Goal: Task Accomplishment & Management: Manage account settings

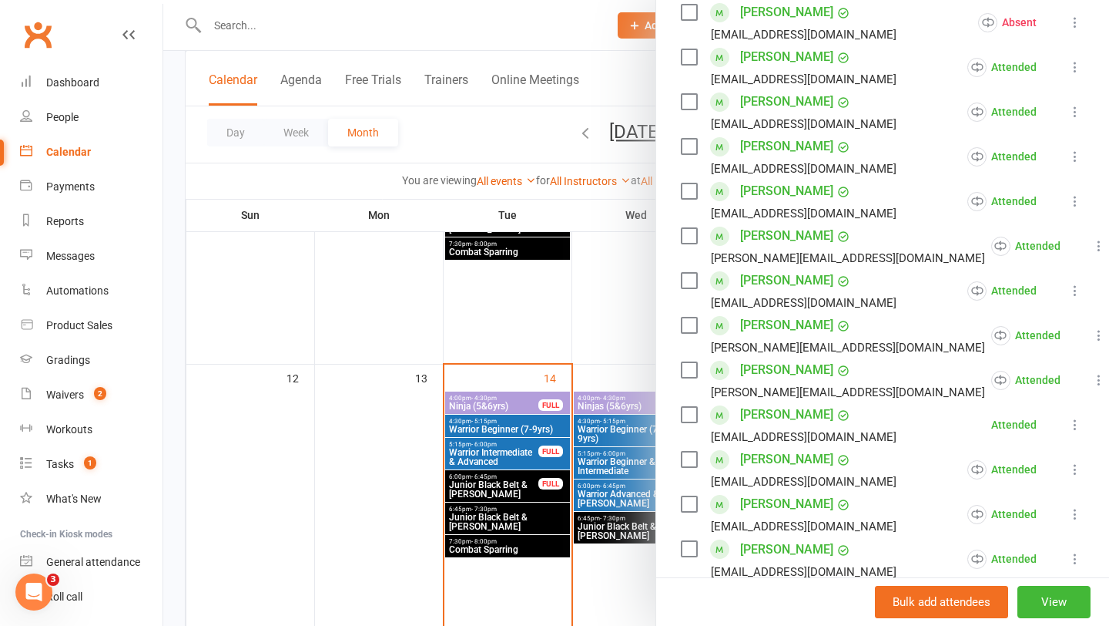
scroll to position [579, 0]
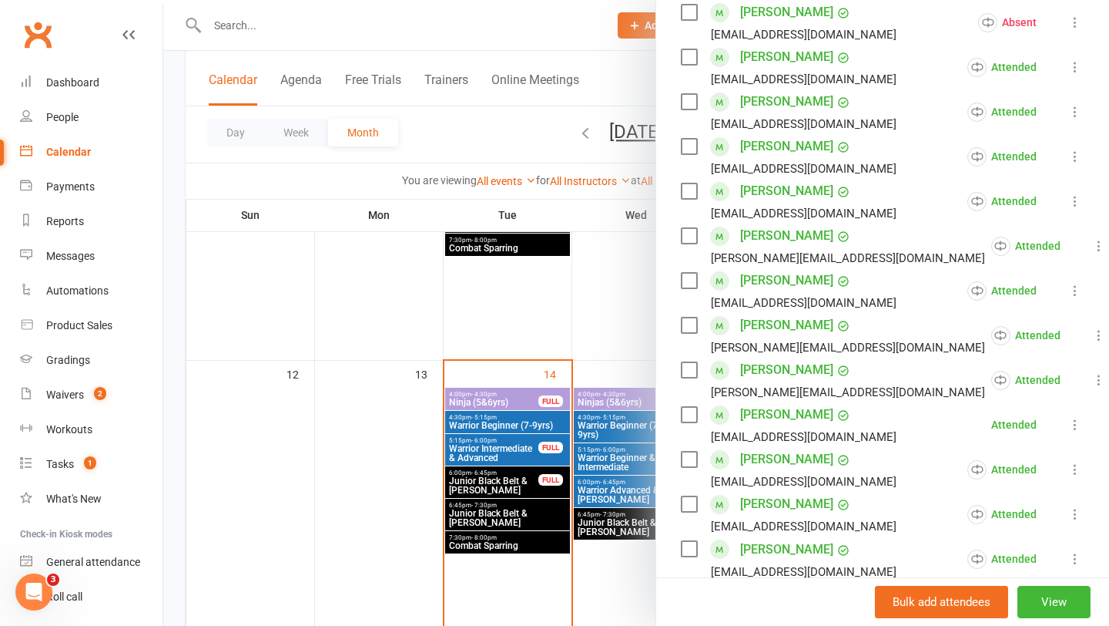
click at [576, 393] on div at bounding box center [636, 313] width 946 height 626
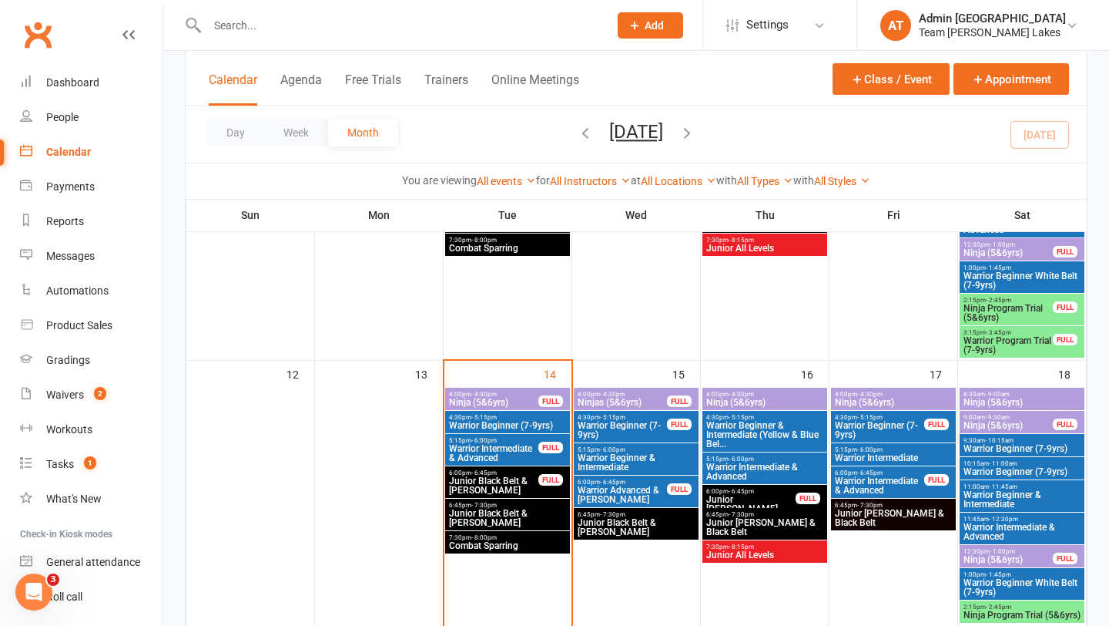
click at [498, 431] on div "4:30pm - 5:15pm Warrior Beginner (7-9yrs)" at bounding box center [507, 422] width 125 height 22
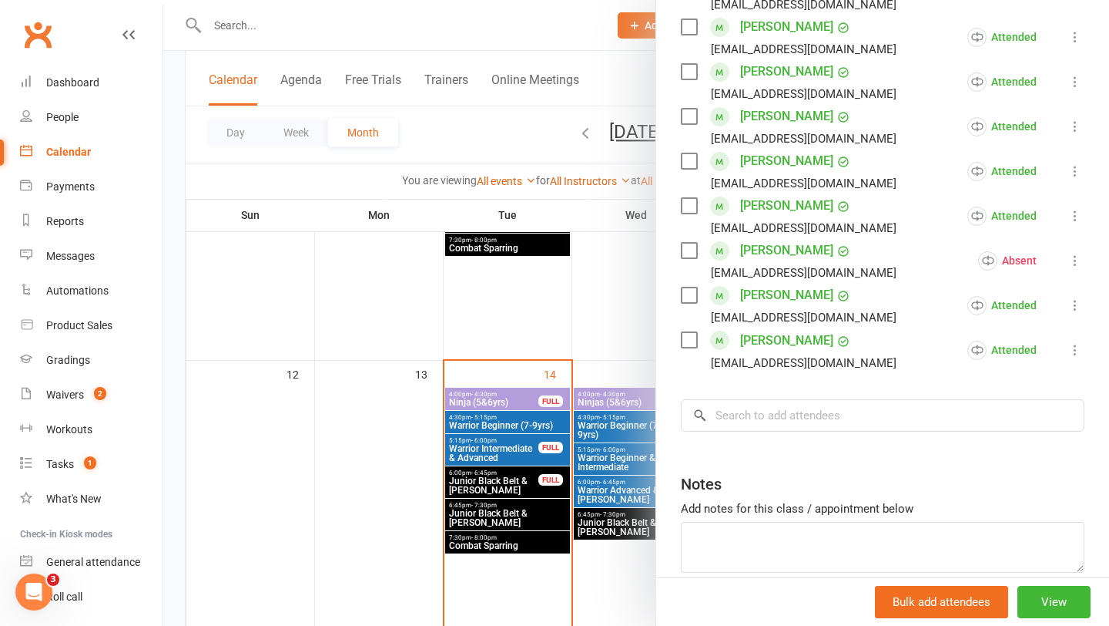
scroll to position [697, 0]
click at [502, 478] on div at bounding box center [636, 313] width 946 height 626
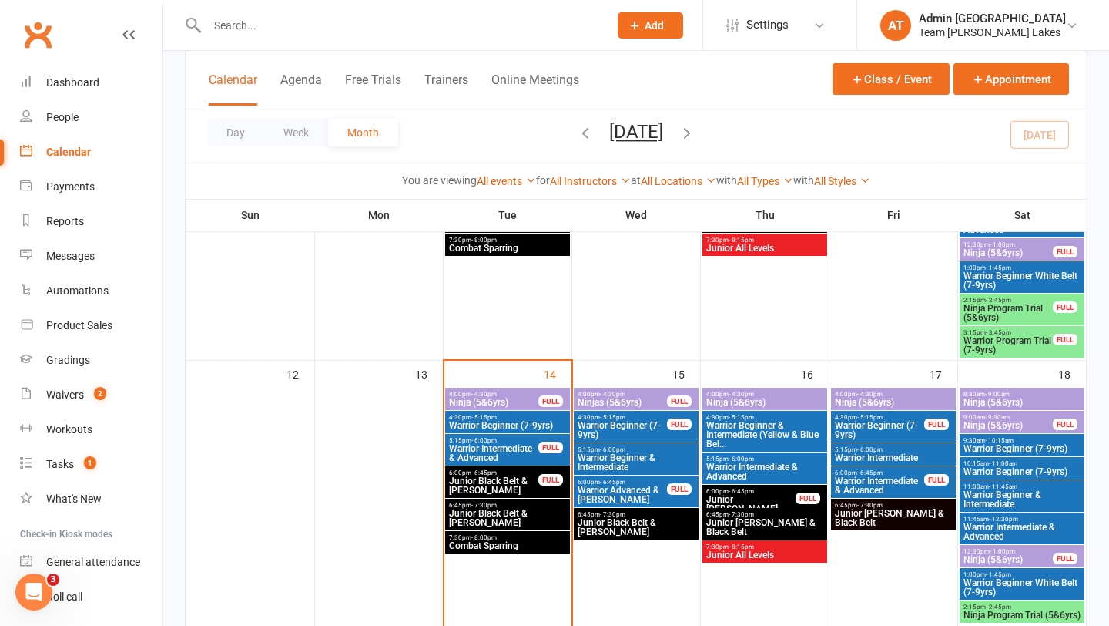
click at [502, 478] on span "Junior Black Belt & [PERSON_NAME]" at bounding box center [493, 485] width 91 height 18
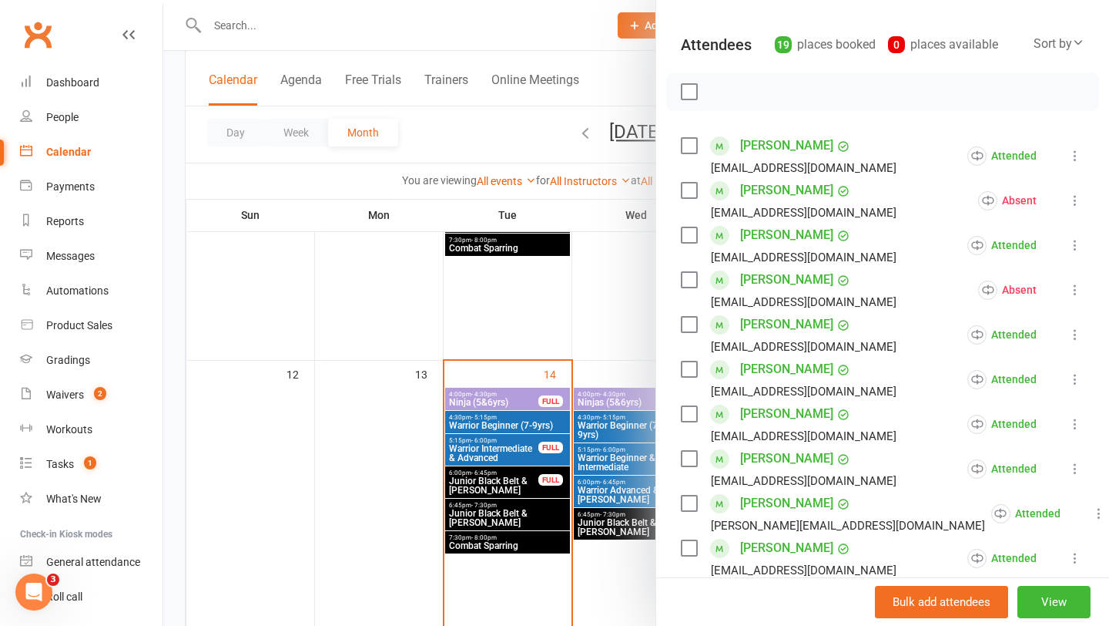
scroll to position [0, 0]
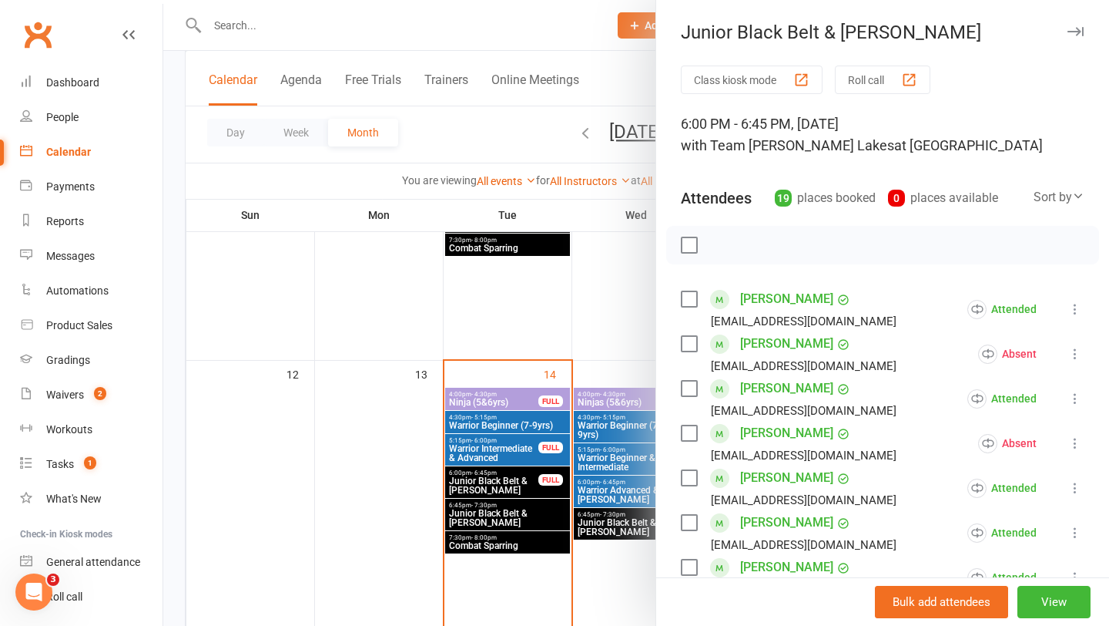
click at [494, 512] on div at bounding box center [636, 313] width 946 height 626
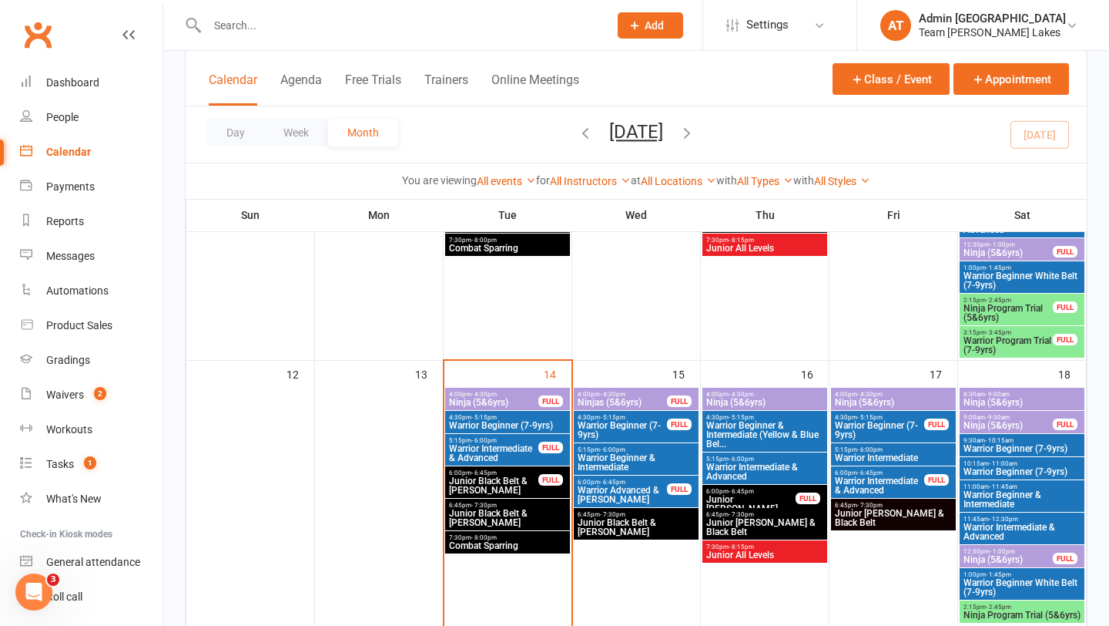
click at [494, 512] on span "Junior Black Belt & [PERSON_NAME]" at bounding box center [507, 517] width 119 height 18
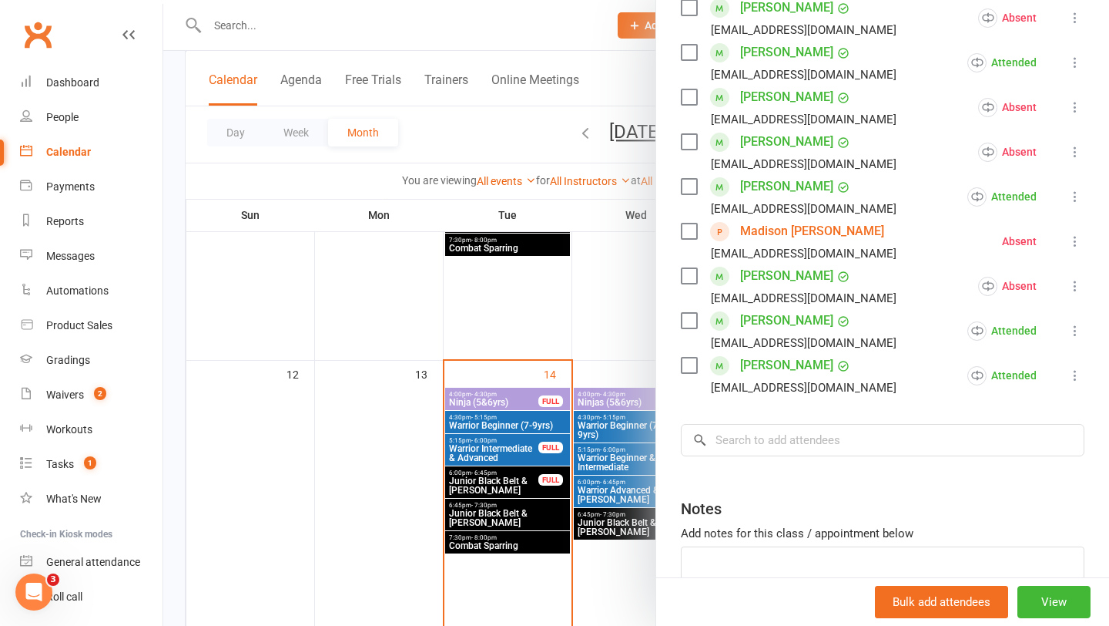
scroll to position [582, 0]
click at [499, 546] on div at bounding box center [636, 313] width 946 height 626
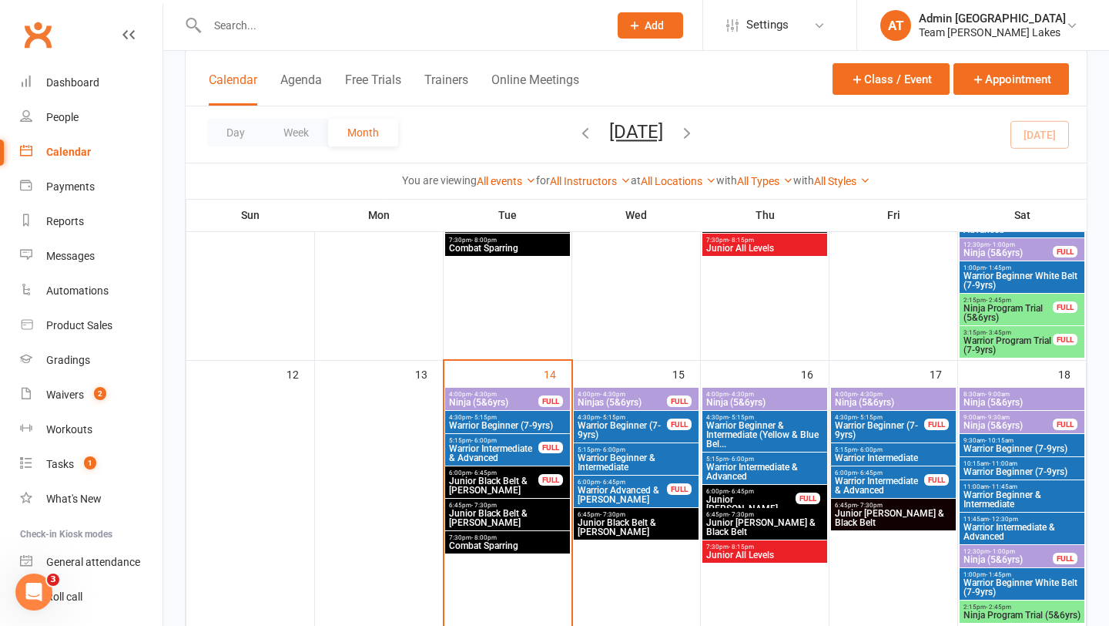
click at [502, 542] on span "Combat Sparring" at bounding box center [507, 545] width 119 height 9
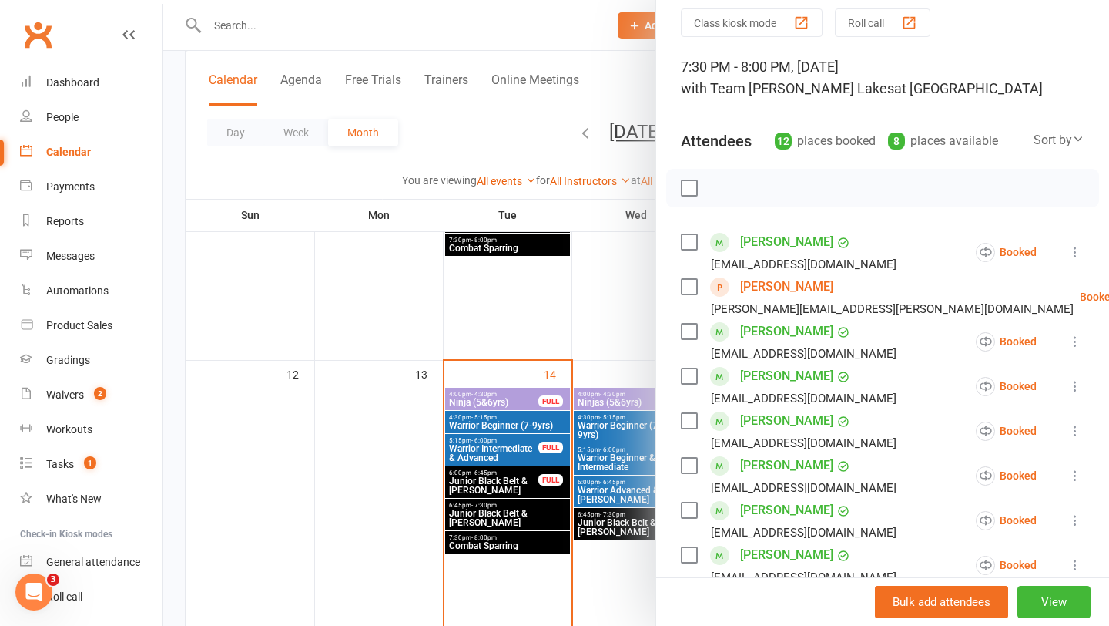
scroll to position [3, 0]
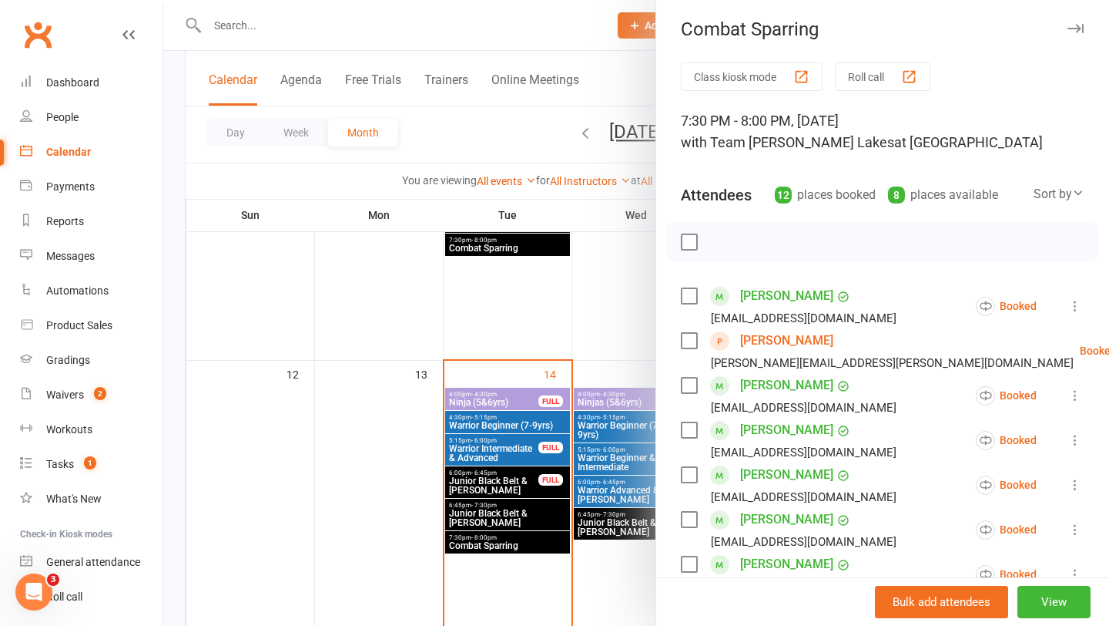
click at [861, 79] on button "Roll call" at bounding box center [883, 76] width 96 height 29
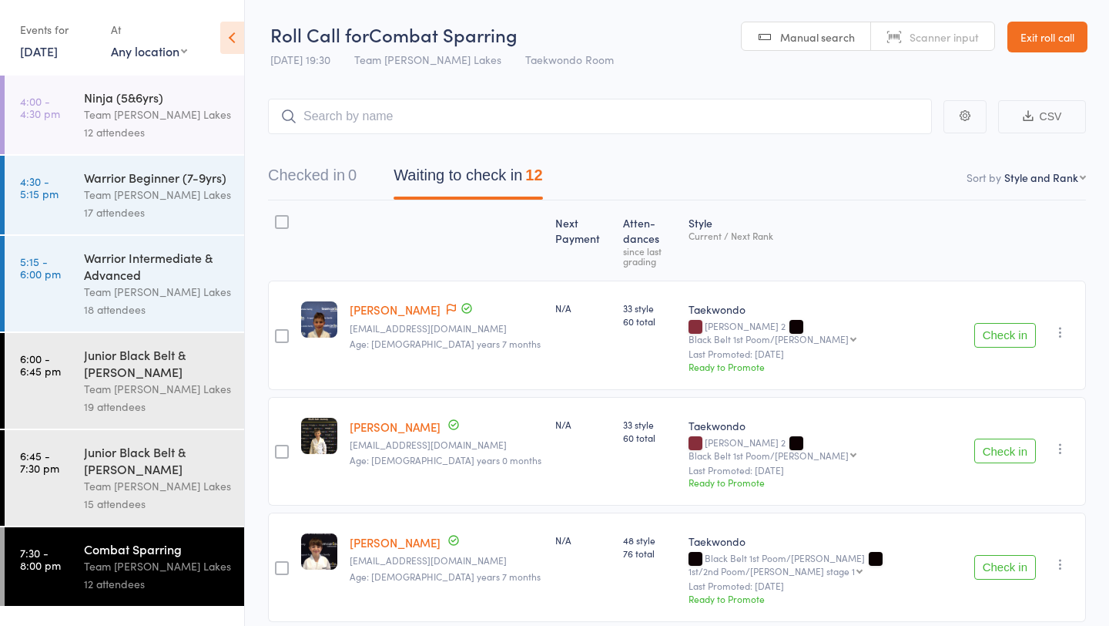
click at [994, 323] on button "Check in" at bounding box center [1006, 335] width 62 height 25
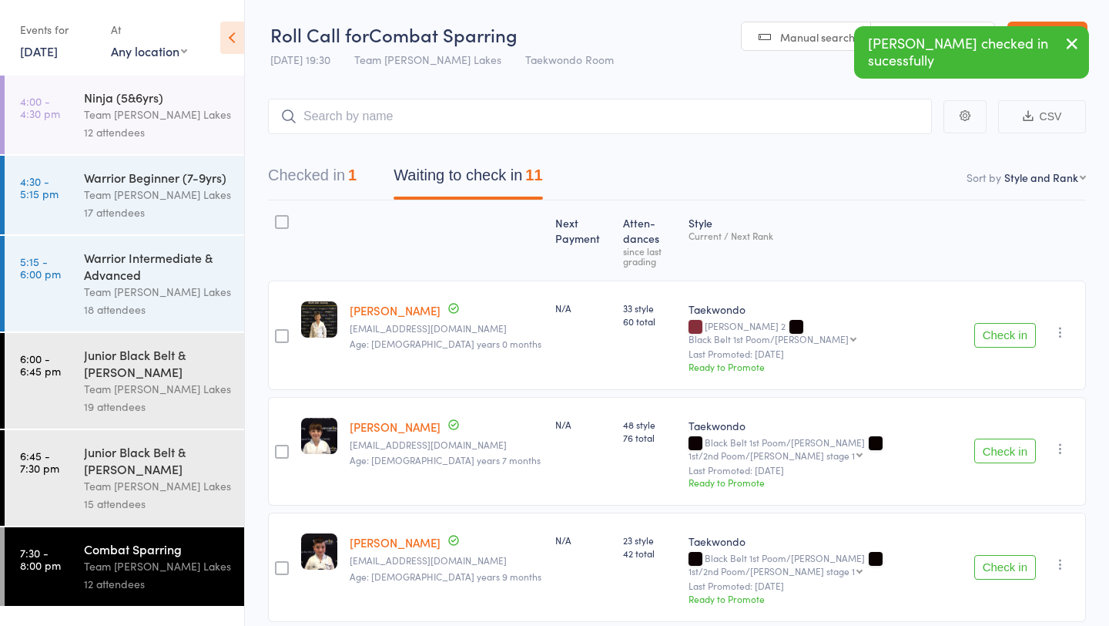
click at [994, 323] on button "Check in" at bounding box center [1006, 335] width 62 height 25
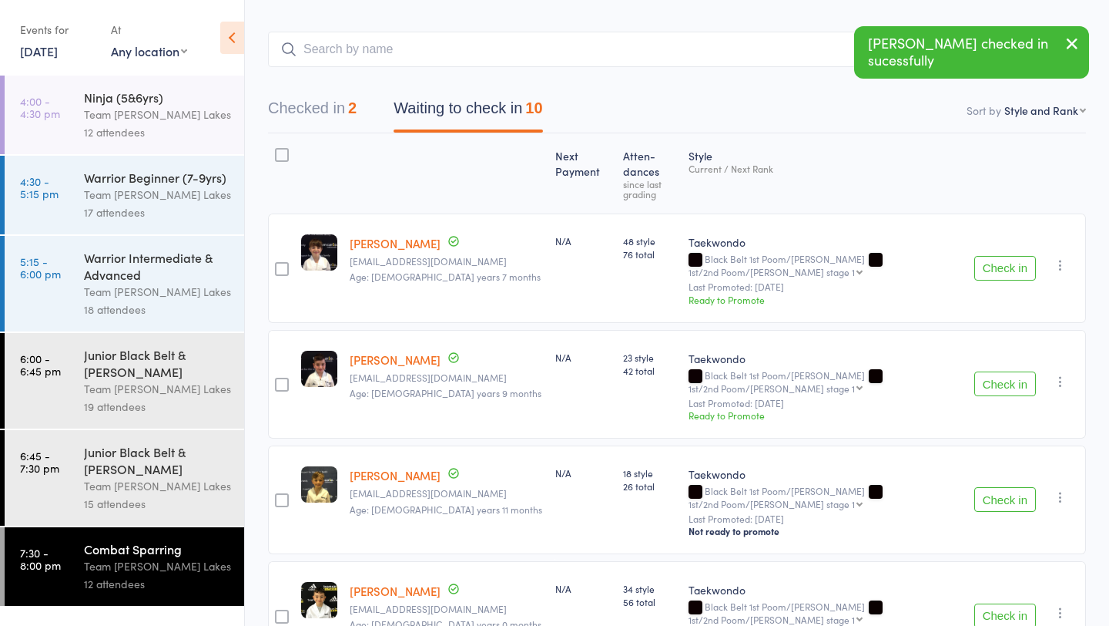
scroll to position [75, 0]
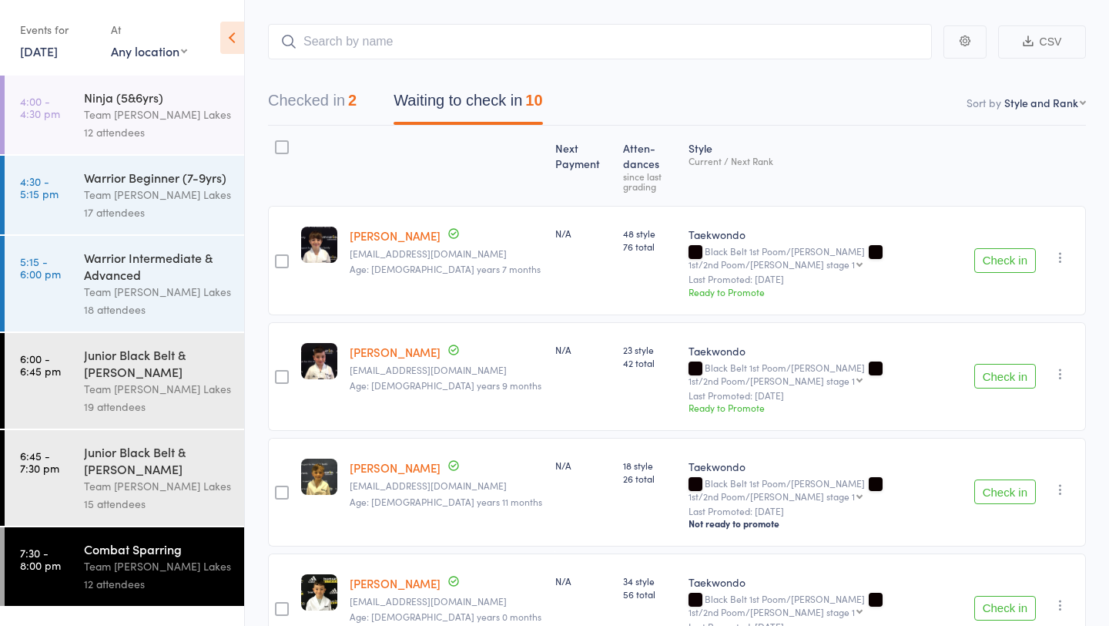
click at [995, 364] on button "Check in" at bounding box center [1006, 376] width 62 height 25
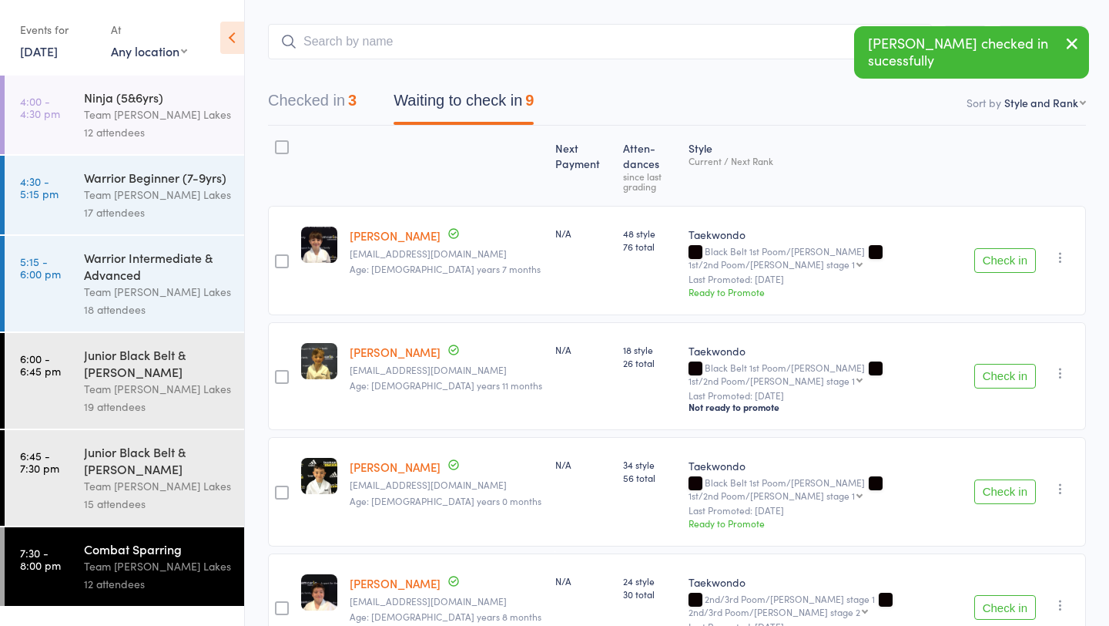
click at [995, 364] on button "Check in" at bounding box center [1006, 376] width 62 height 25
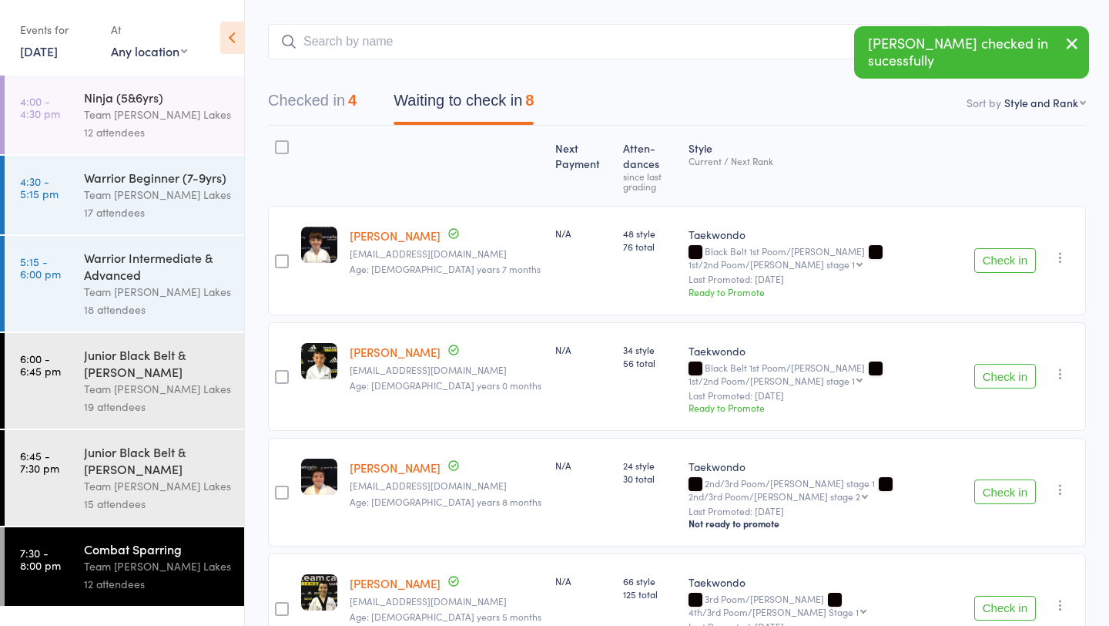
click at [995, 364] on button "Check in" at bounding box center [1006, 376] width 62 height 25
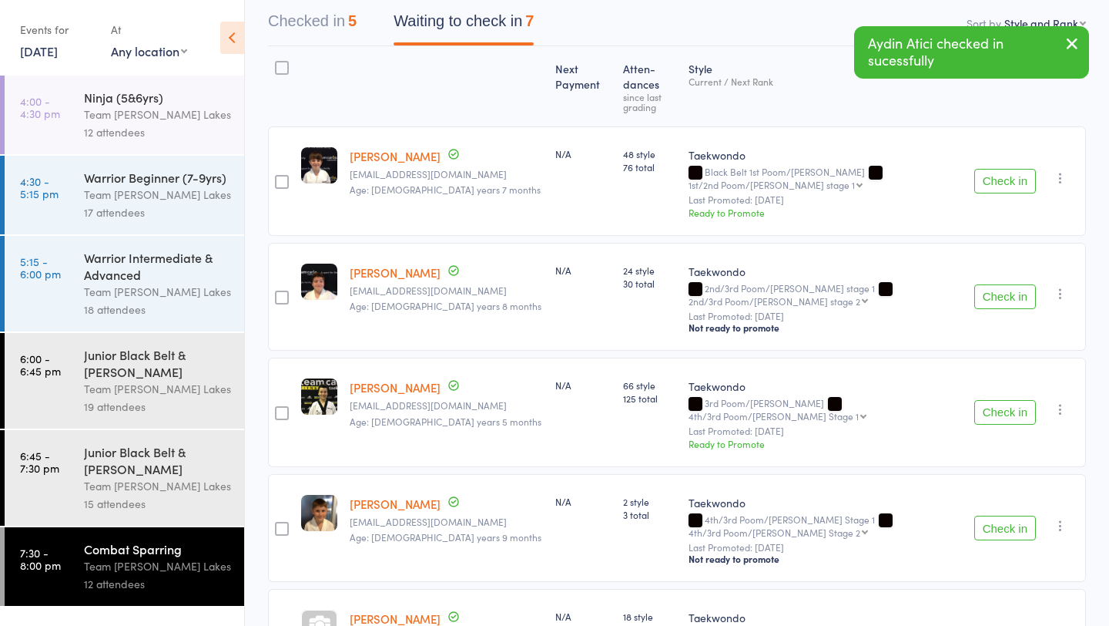
scroll to position [158, 0]
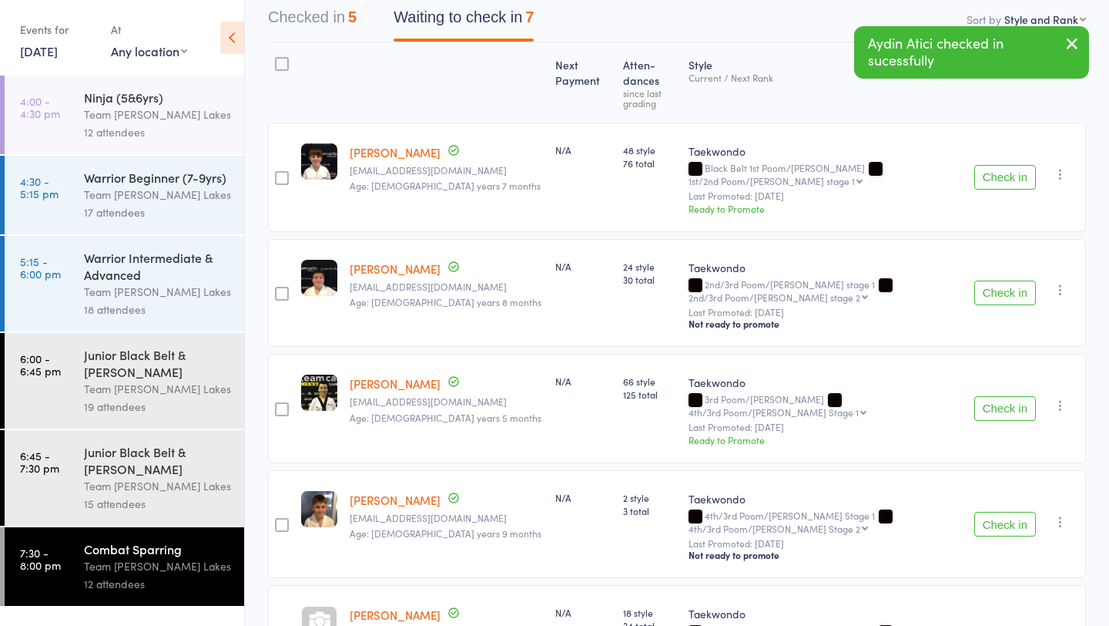
click at [995, 396] on button "Check in" at bounding box center [1006, 408] width 62 height 25
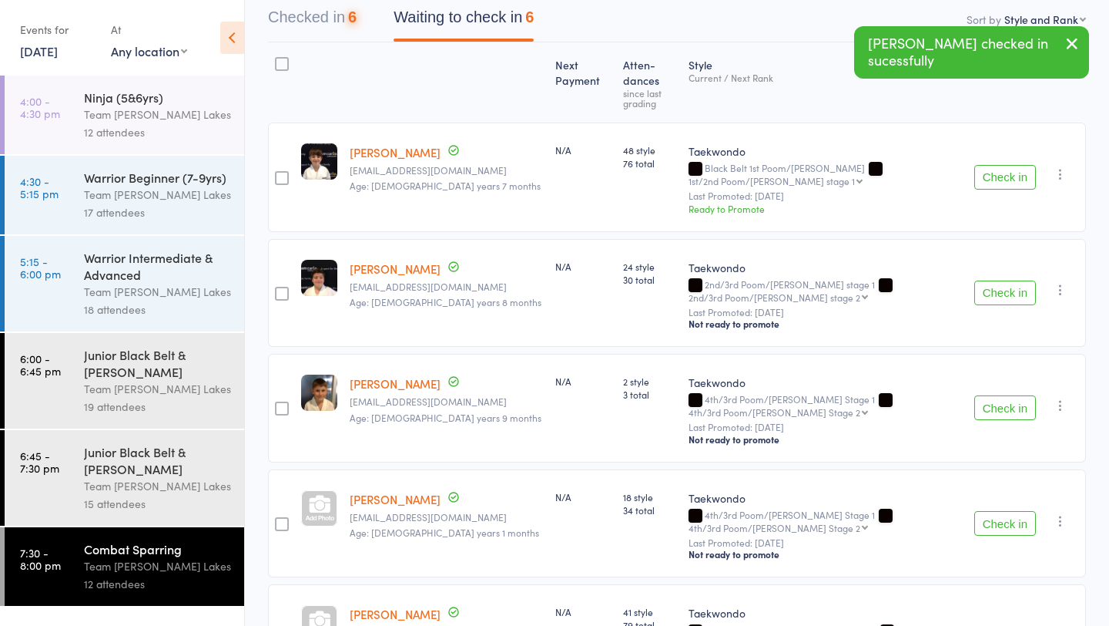
click at [995, 395] on button "Check in" at bounding box center [1006, 407] width 62 height 25
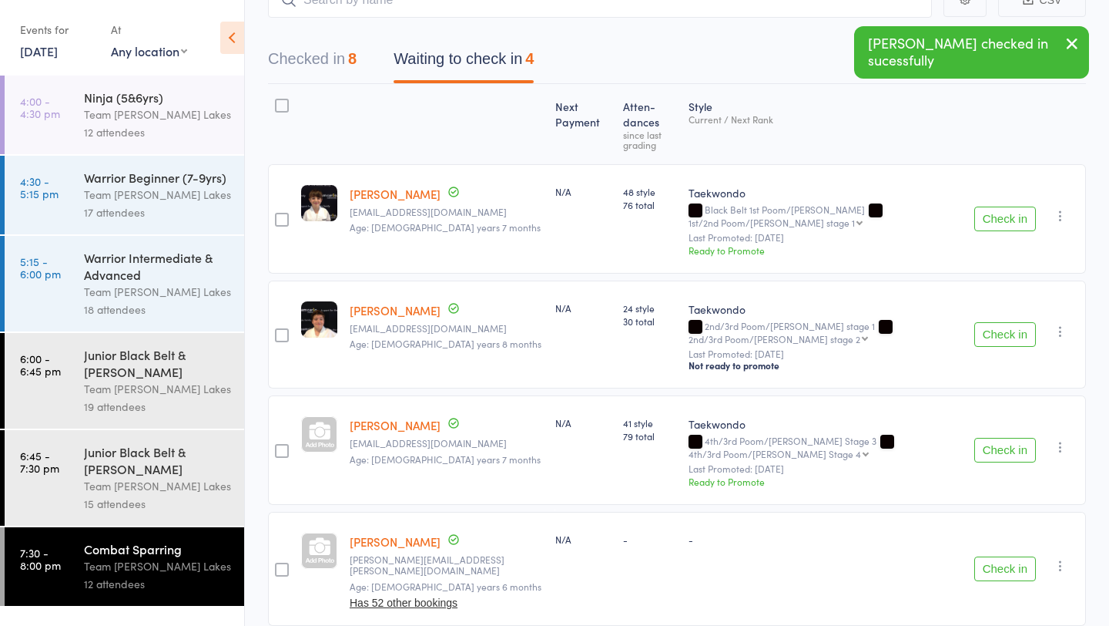
click at [999, 438] on button "Check in" at bounding box center [1006, 450] width 62 height 25
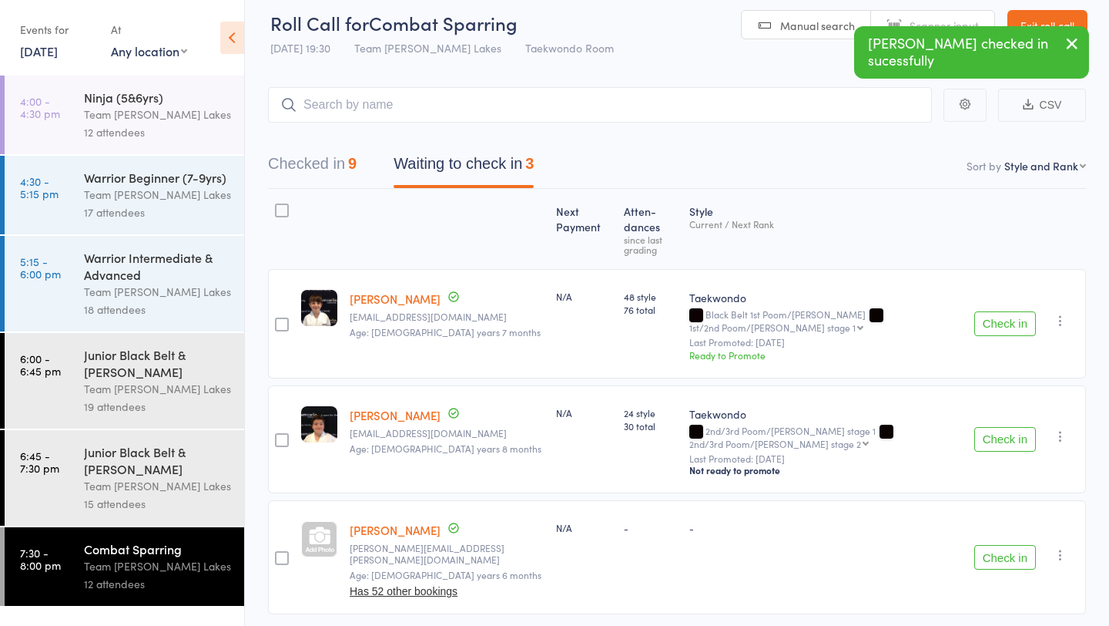
click at [1008, 545] on button "Check in" at bounding box center [1006, 557] width 62 height 25
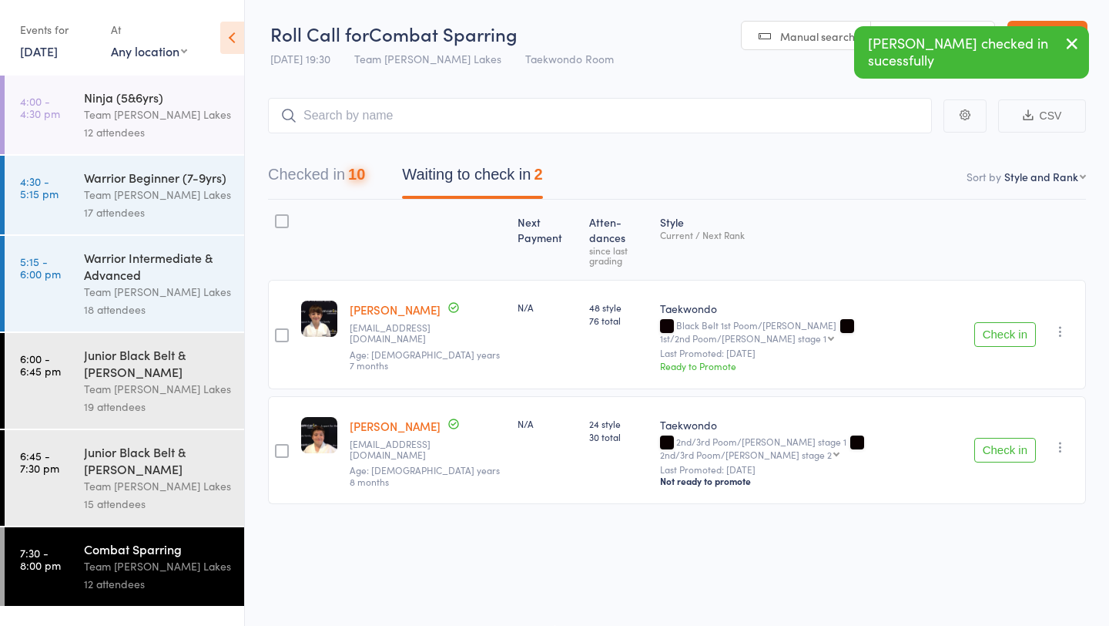
scroll to position [1, 0]
click at [285, 220] on div at bounding box center [282, 221] width 14 height 14
click at [278, 216] on input "checkbox" at bounding box center [278, 216] width 0 height 0
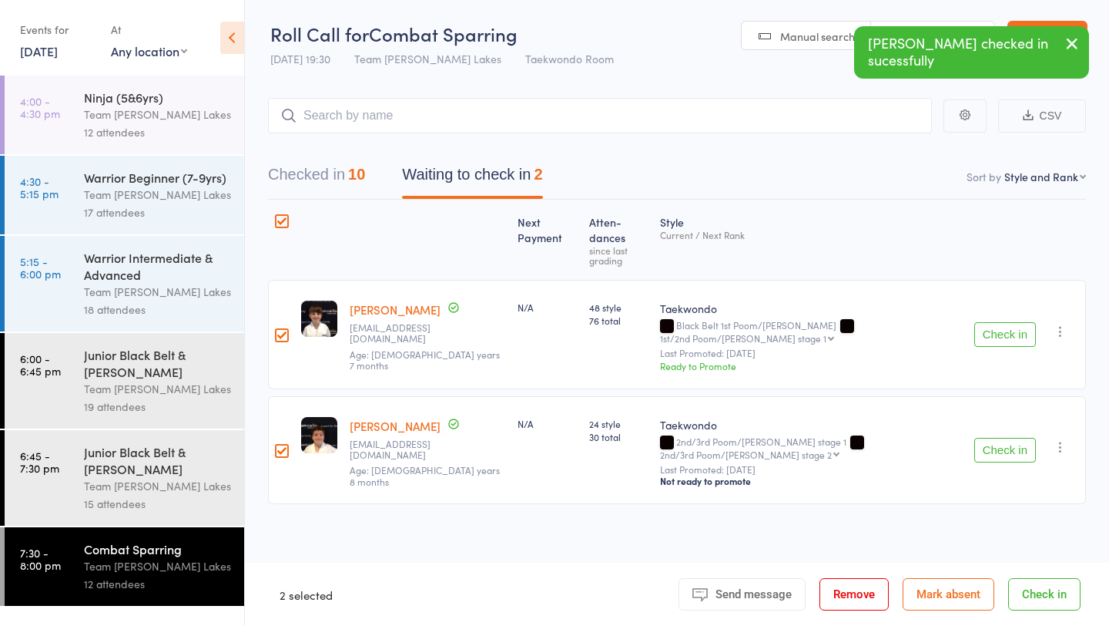
click at [939, 596] on button "Mark absent" at bounding box center [949, 594] width 92 height 32
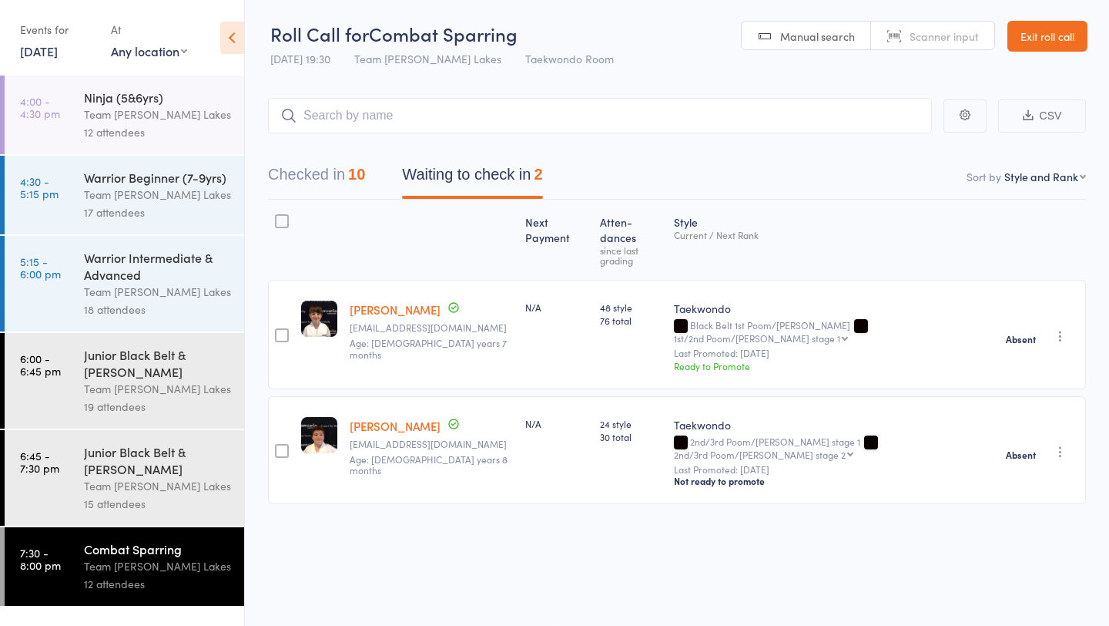
click at [332, 179] on button "Checked in 10" at bounding box center [316, 178] width 97 height 41
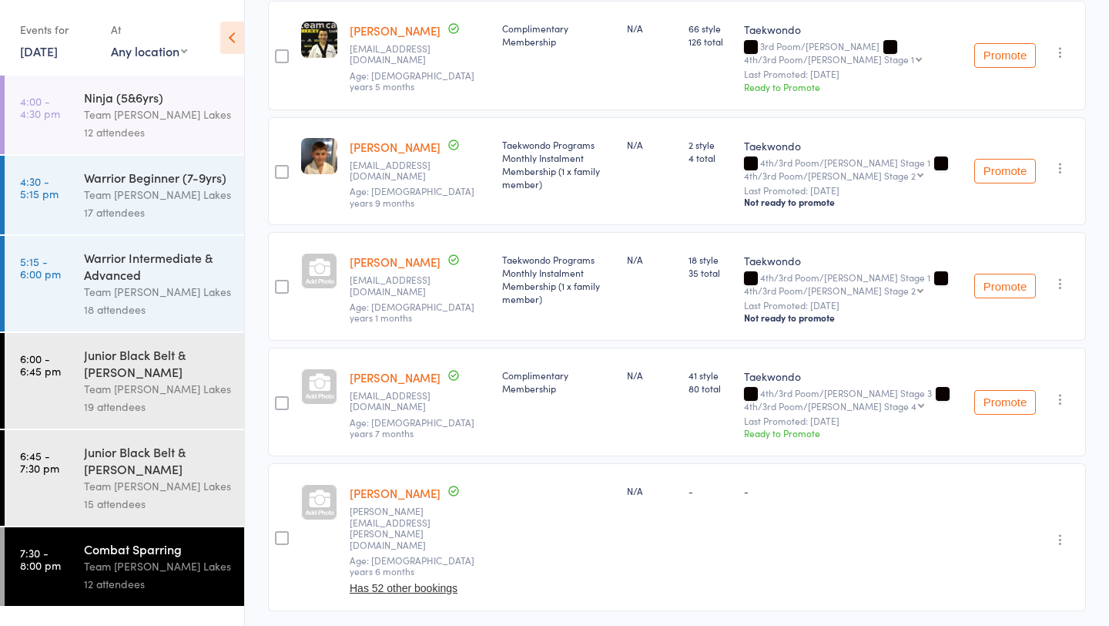
scroll to position [864, 0]
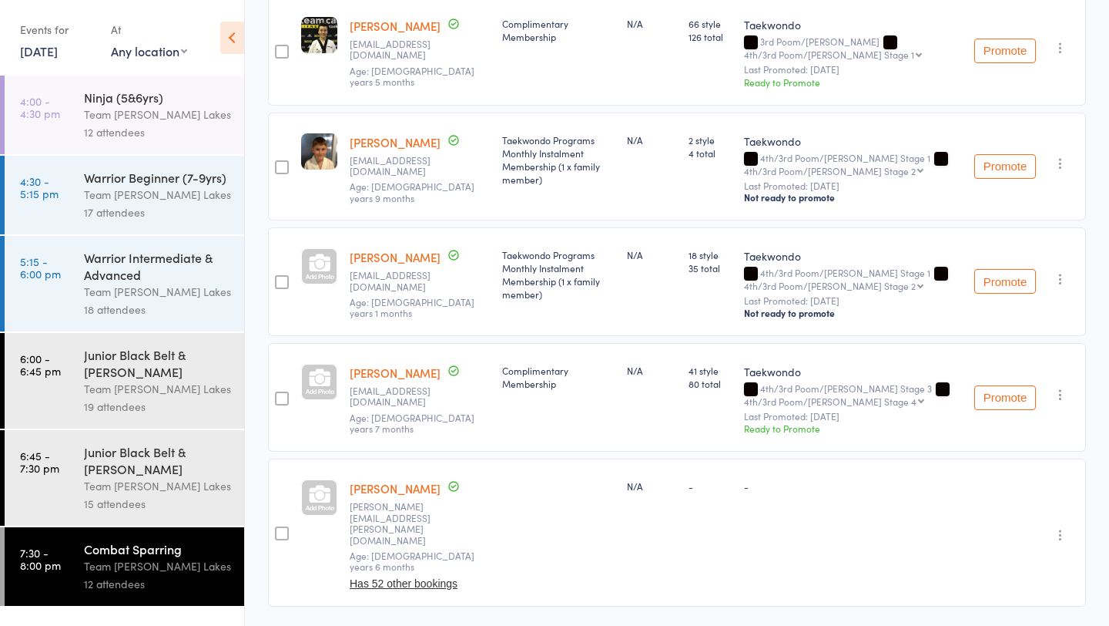
click at [1060, 391] on icon "button" at bounding box center [1060, 394] width 15 height 15
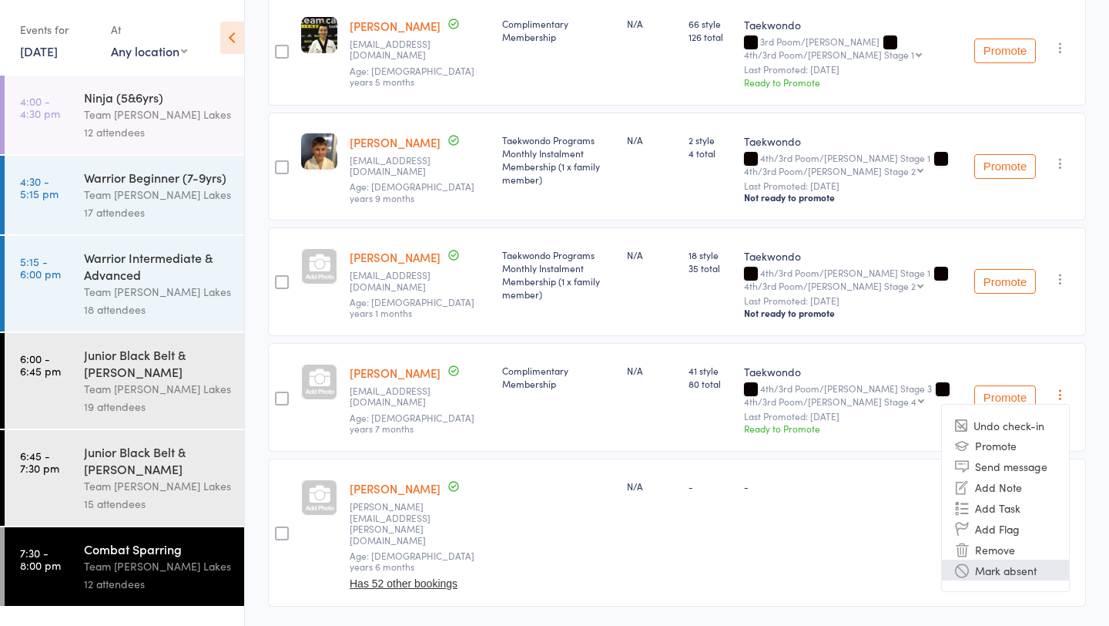
click at [1014, 568] on li "Mark absent" at bounding box center [1005, 569] width 127 height 21
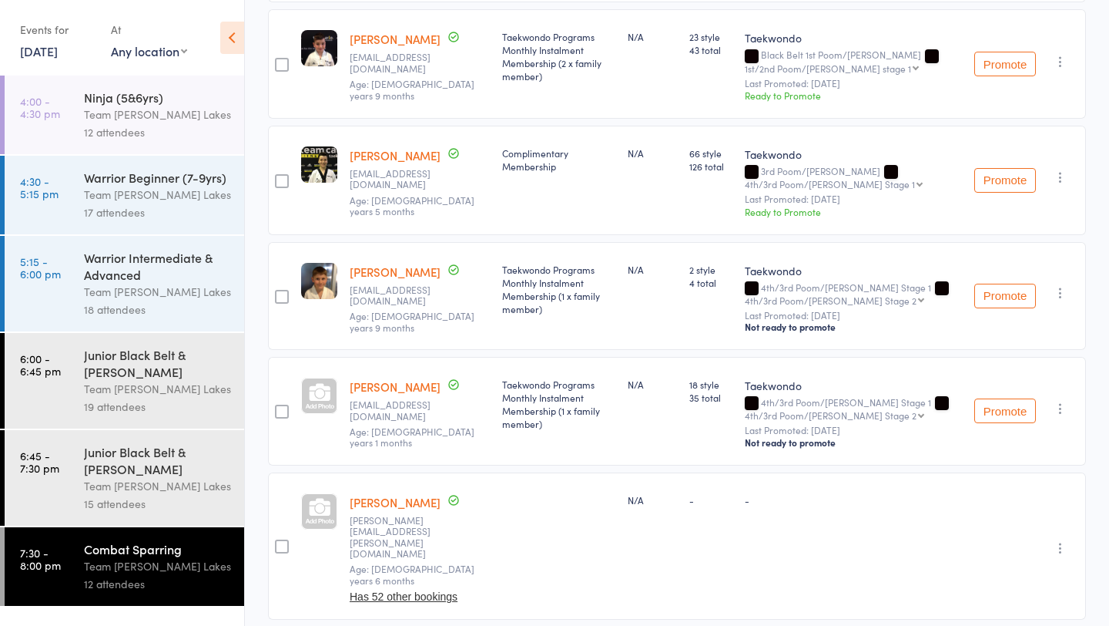
scroll to position [748, 0]
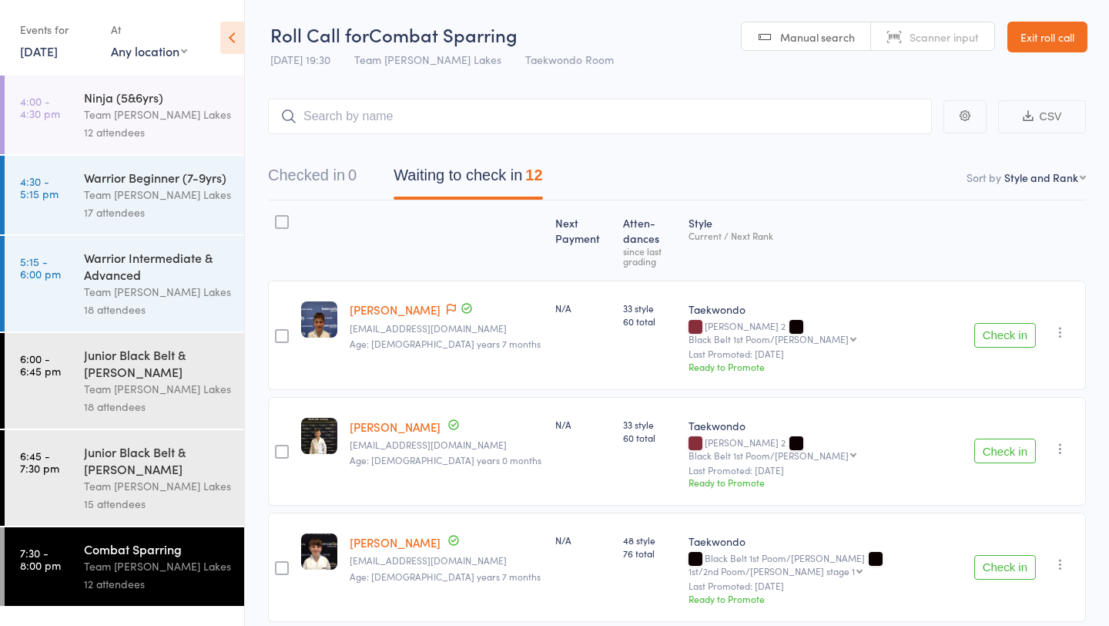
click at [1043, 27] on link "Exit roll call" at bounding box center [1048, 37] width 80 height 31
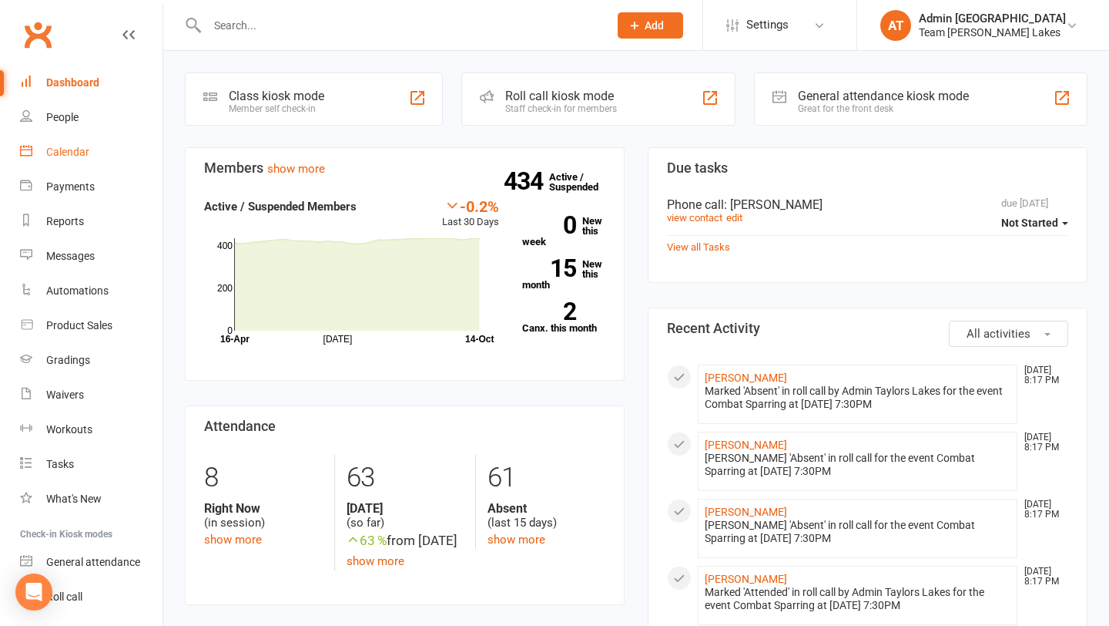
click at [77, 148] on div "Calendar" at bounding box center [67, 152] width 43 height 12
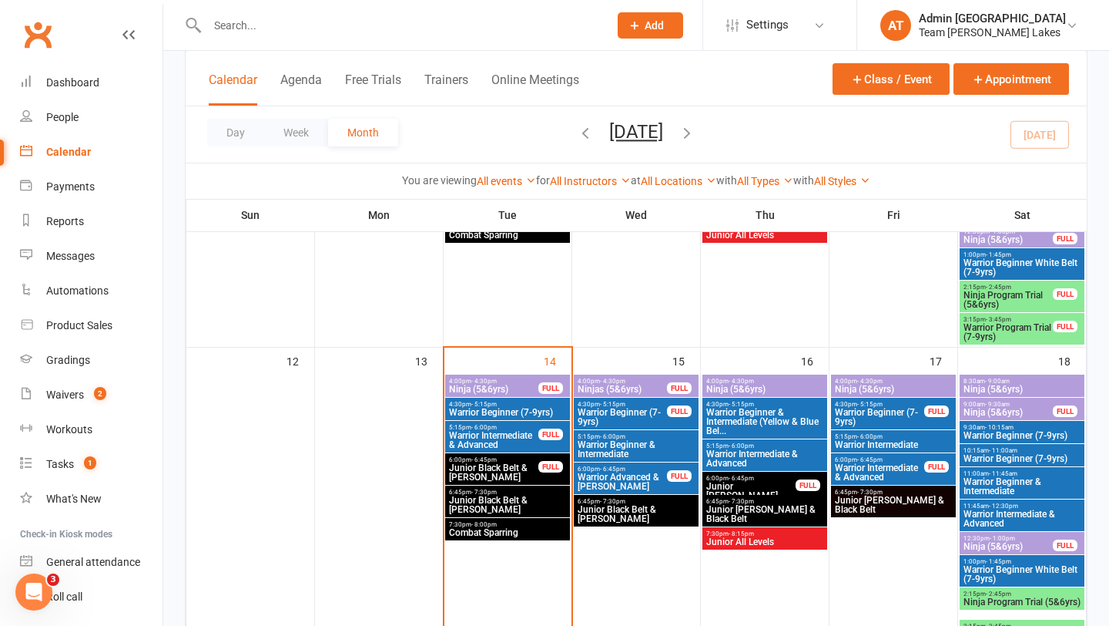
scroll to position [619, 0]
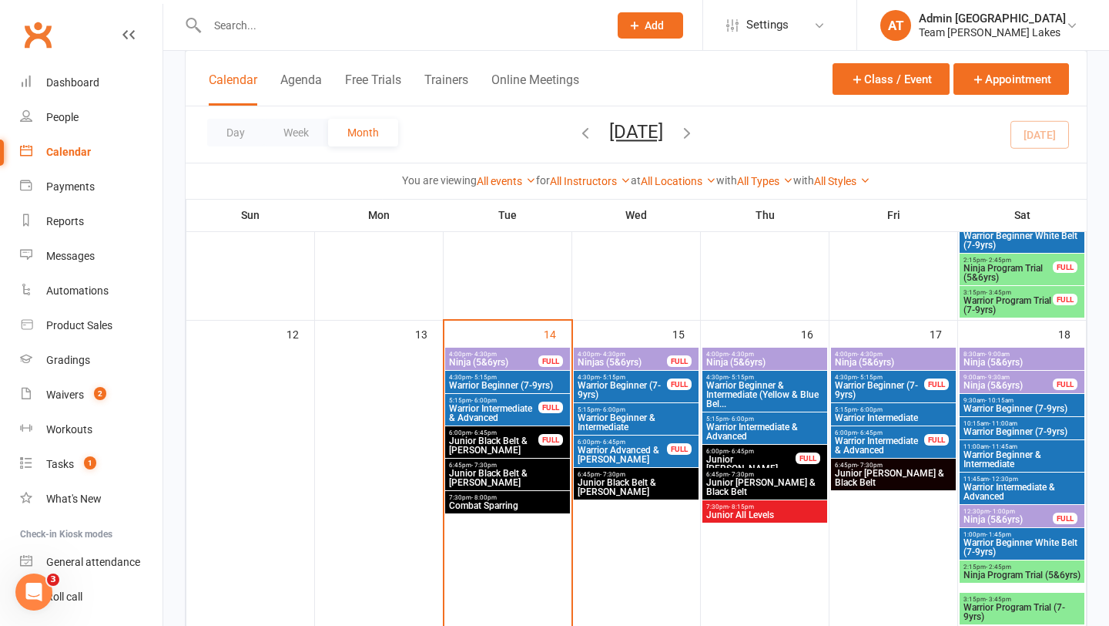
click at [631, 361] on span "Ninjas (5&6yrs)" at bounding box center [622, 361] width 91 height 9
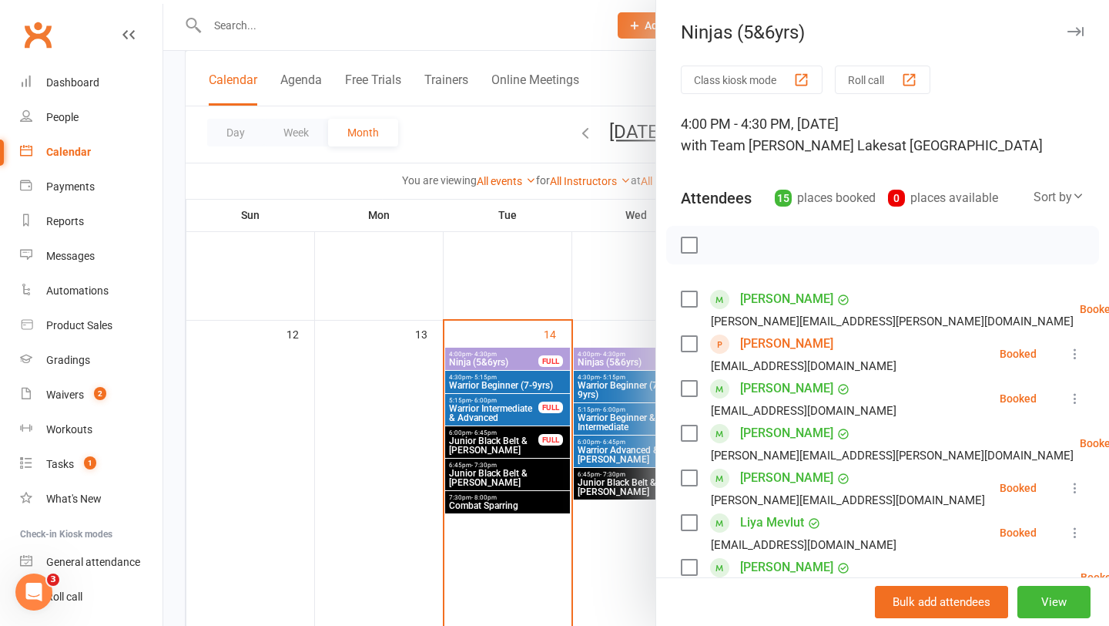
click at [452, 404] on div at bounding box center [636, 313] width 946 height 626
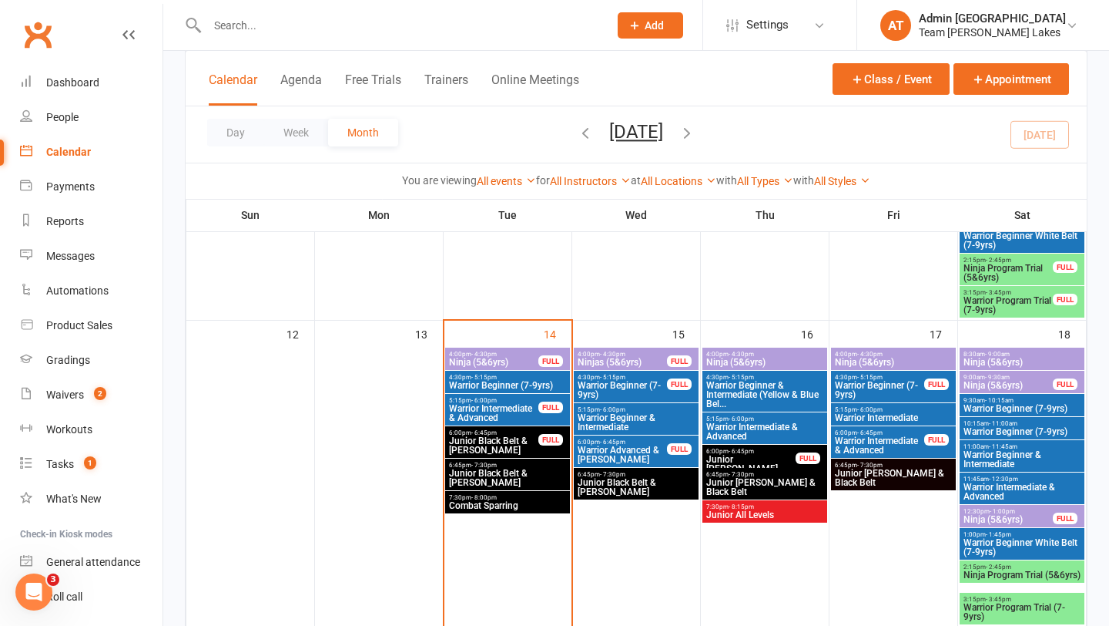
click at [612, 378] on span "- 5:15pm" at bounding box center [612, 377] width 25 height 7
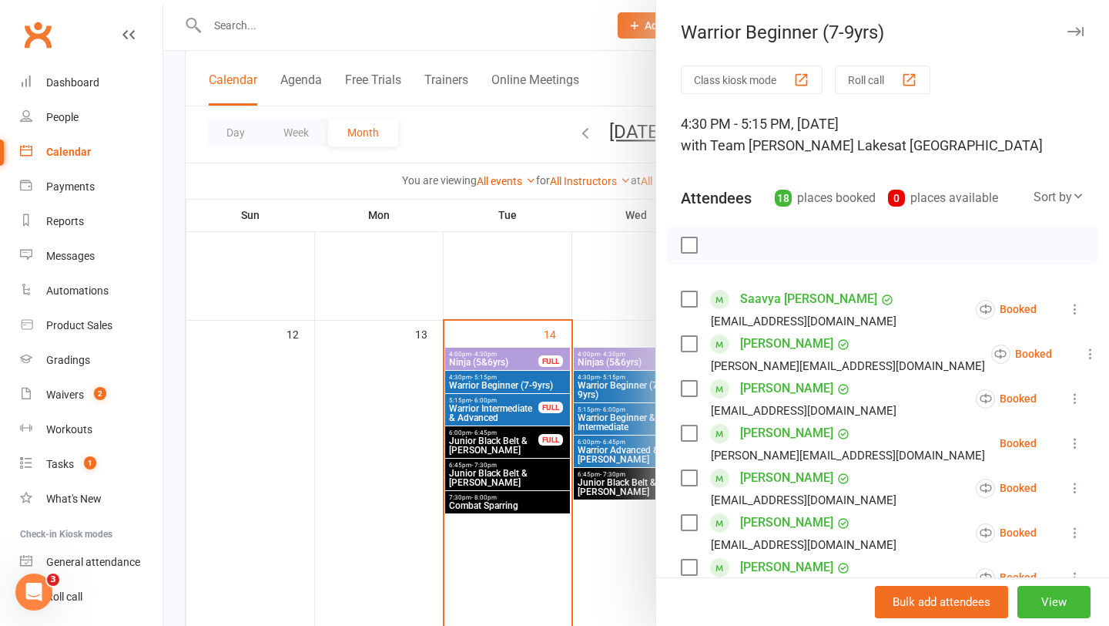
click at [518, 388] on div at bounding box center [636, 313] width 946 height 626
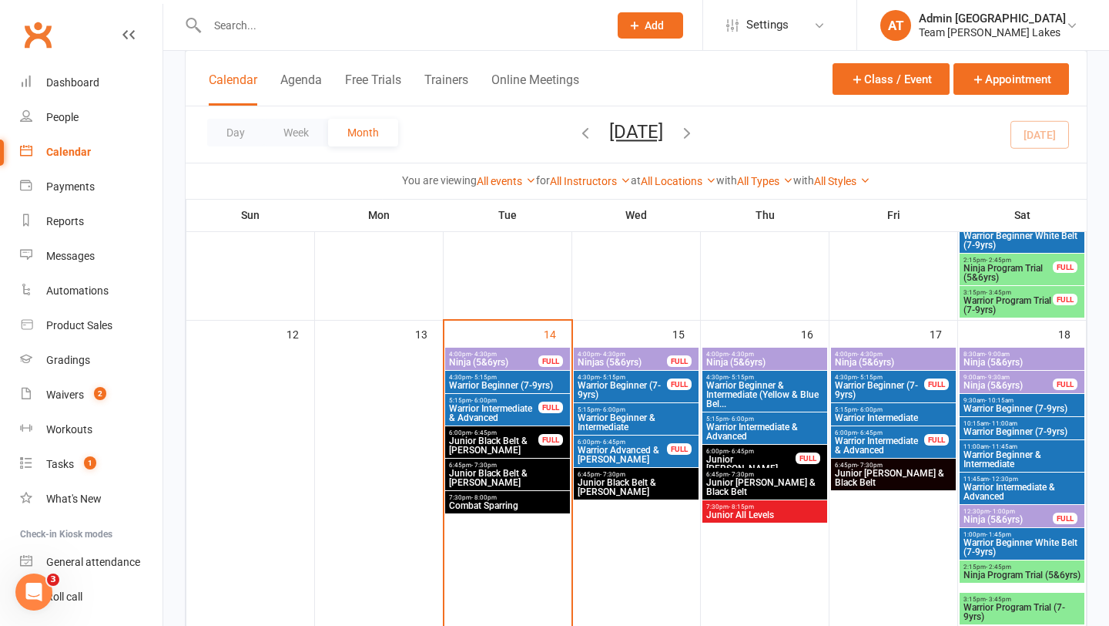
scroll to position [941, 0]
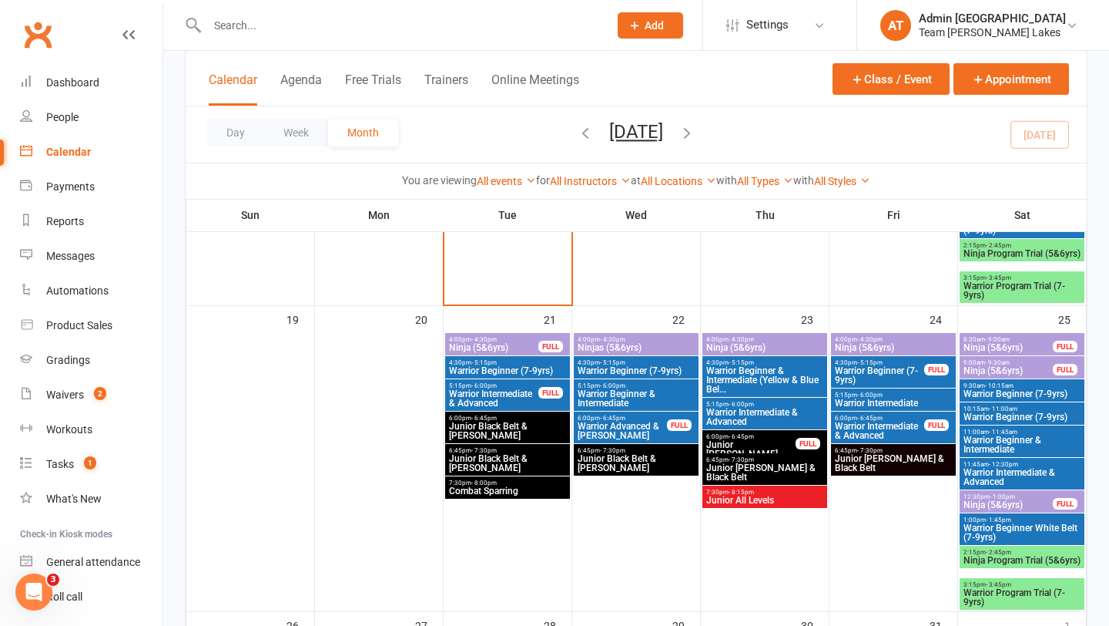
click at [613, 370] on span "Warrior Beginner (7-9yrs)" at bounding box center [636, 370] width 119 height 9
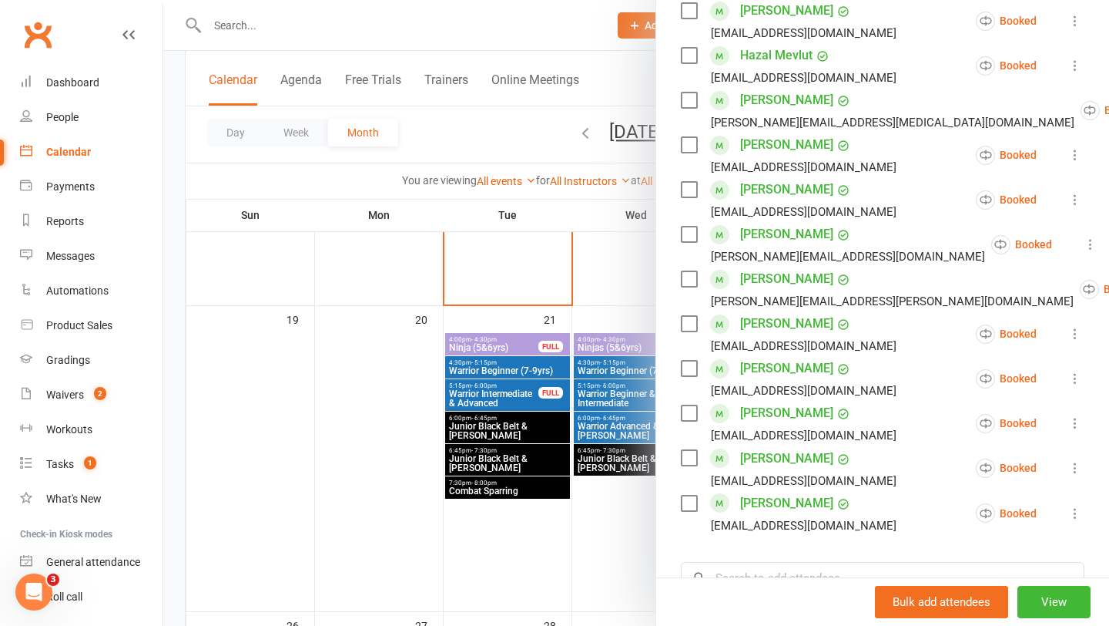
scroll to position [524, 0]
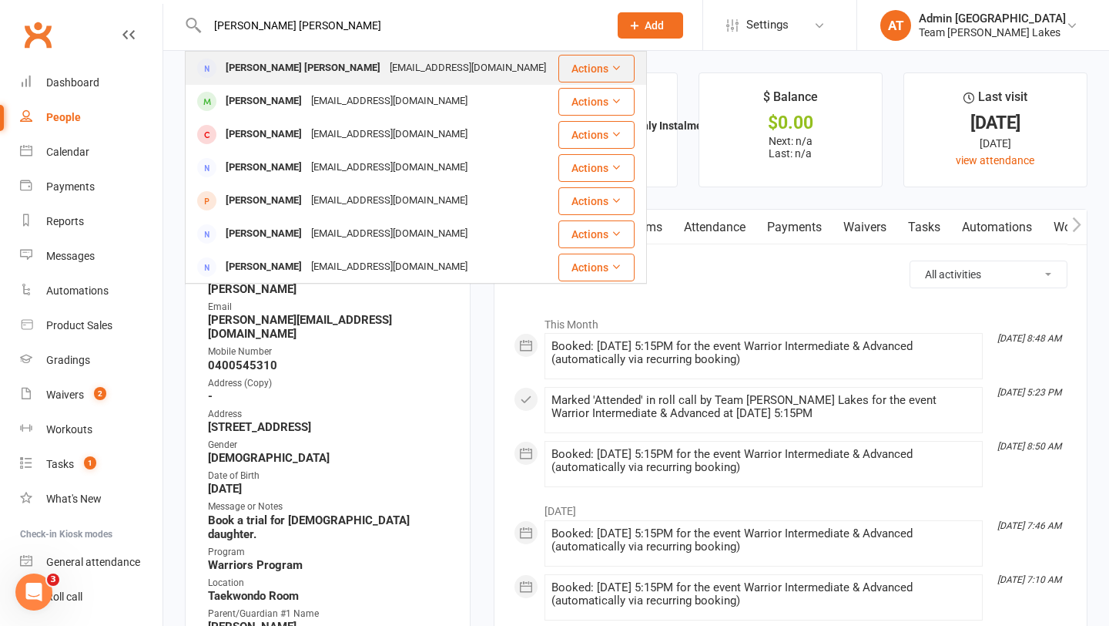
type input "[PERSON_NAME] [PERSON_NAME]"
click at [249, 68] on div "[PERSON_NAME] [PERSON_NAME]" at bounding box center [303, 68] width 164 height 22
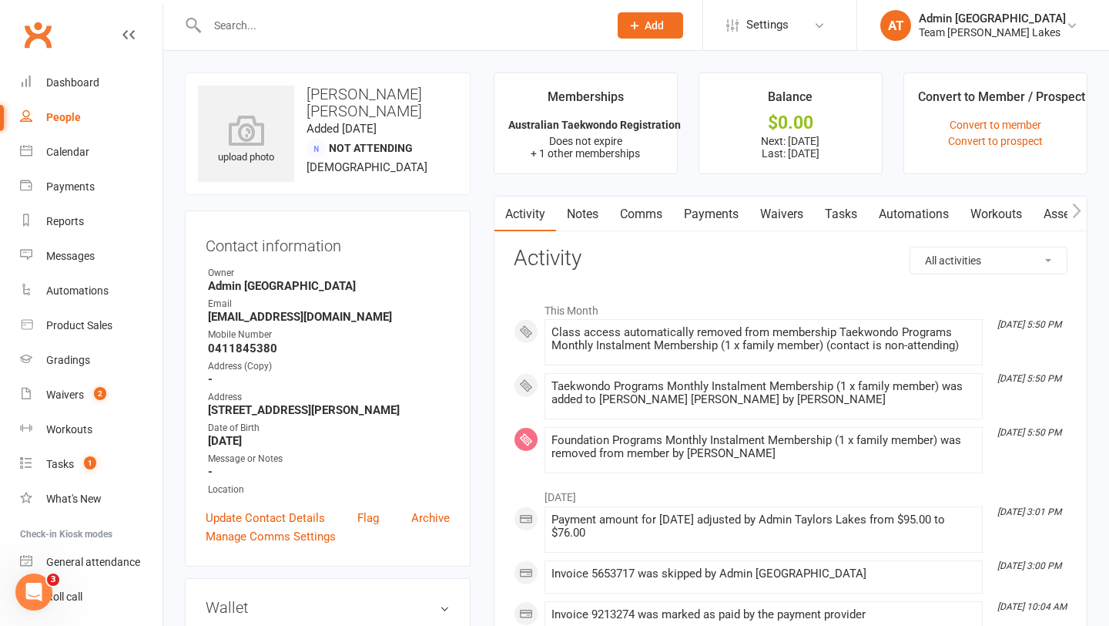
click at [730, 214] on link "Payments" at bounding box center [711, 213] width 76 height 35
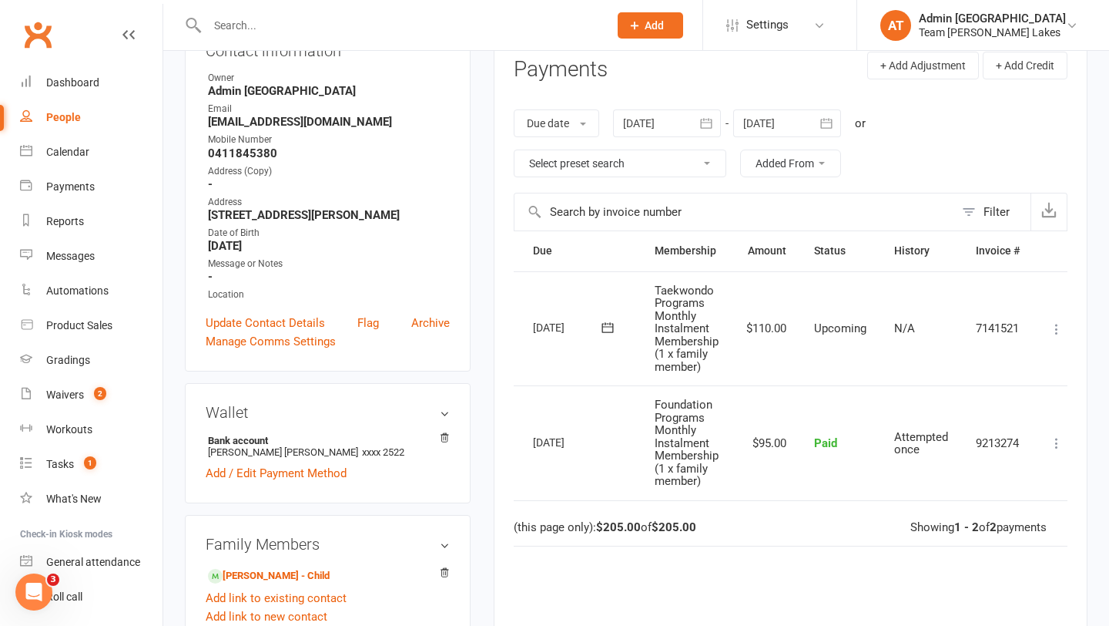
scroll to position [0, 61]
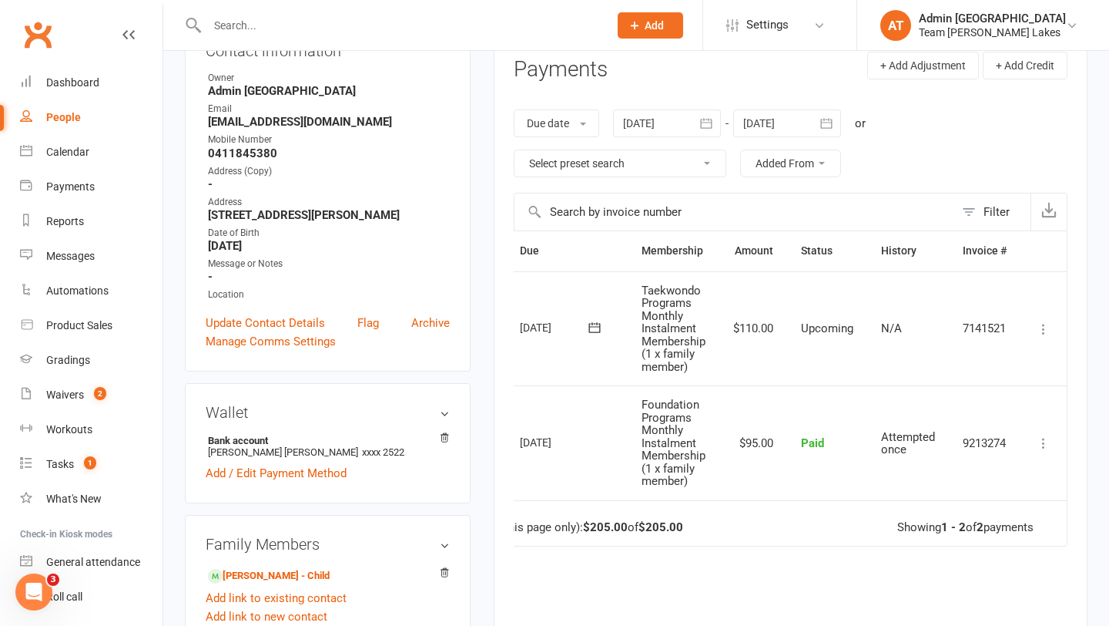
click at [579, 326] on button at bounding box center [594, 327] width 31 height 16
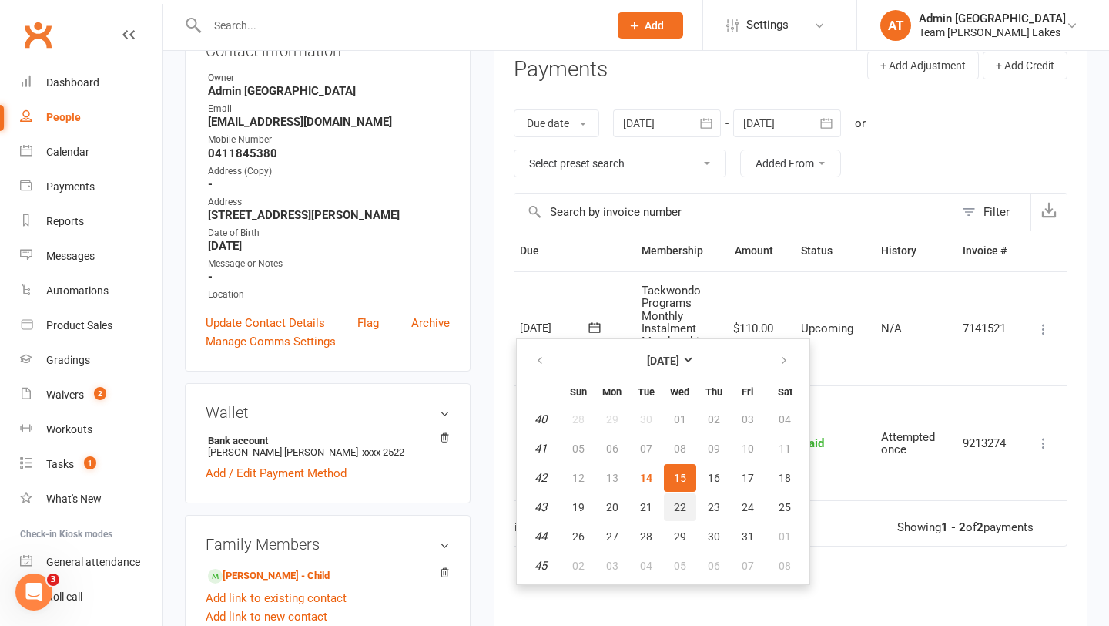
click at [683, 504] on span "22" at bounding box center [680, 507] width 12 height 12
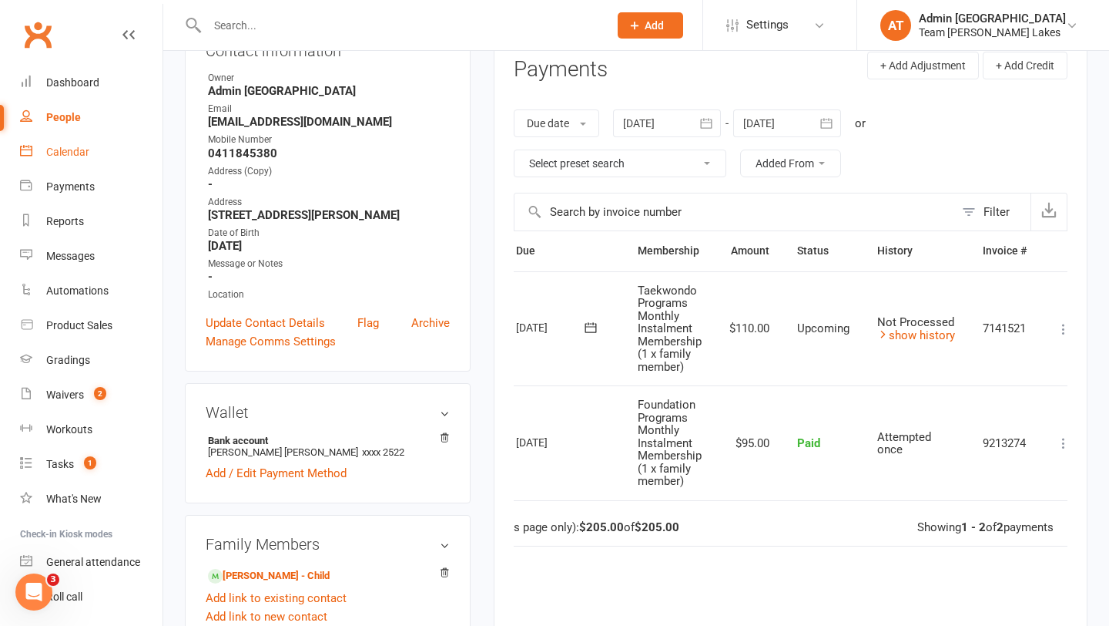
click at [76, 156] on div "Calendar" at bounding box center [67, 152] width 43 height 12
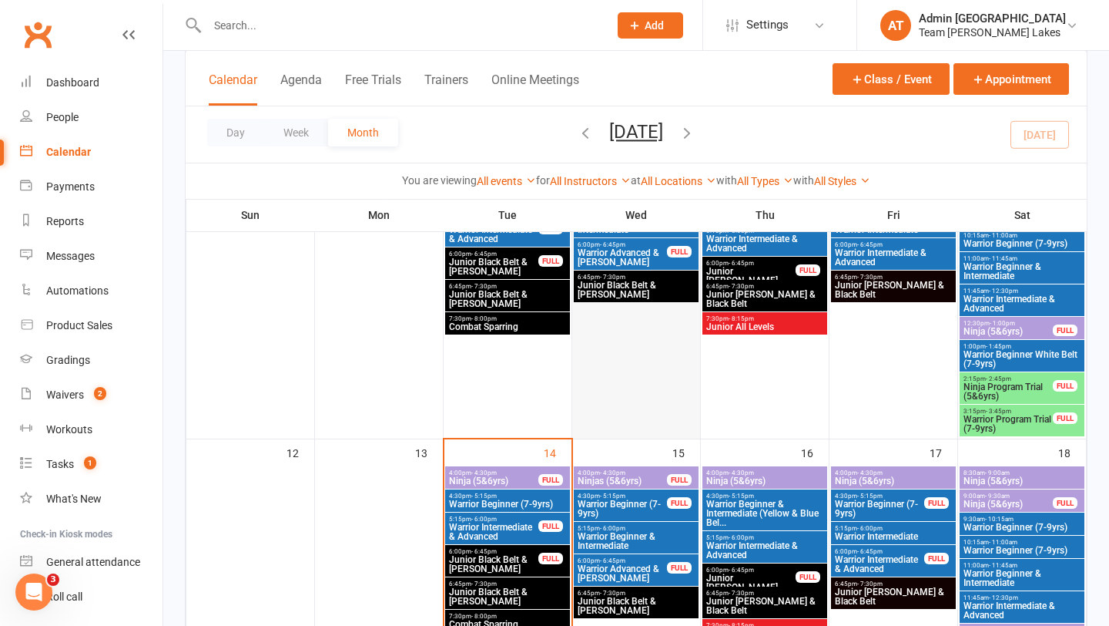
scroll to position [512, 0]
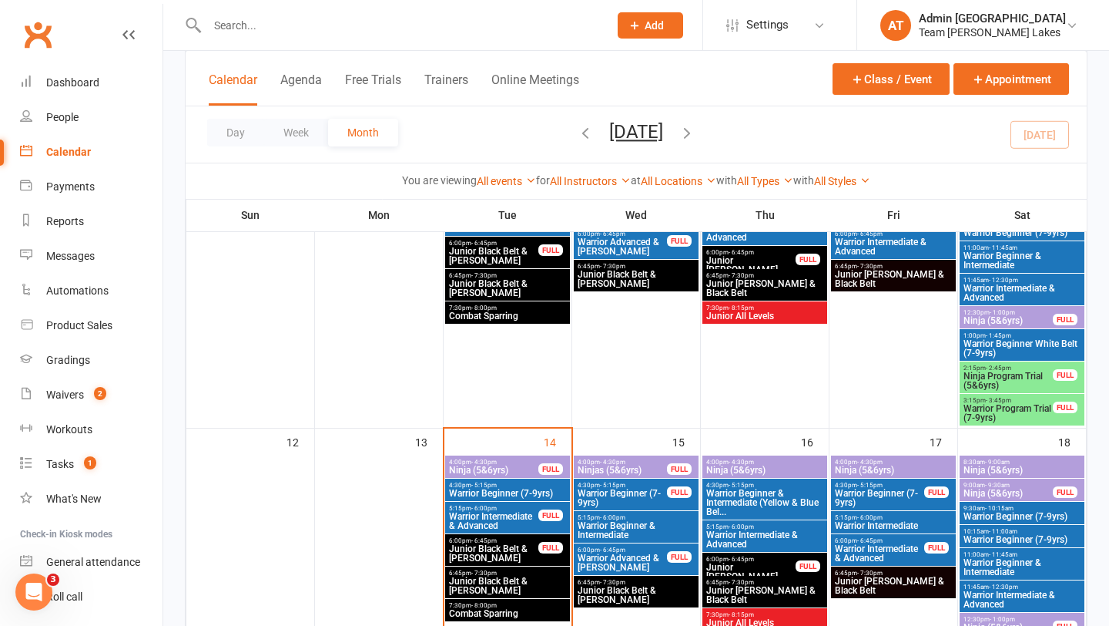
click at [648, 472] on span "Ninjas (5&6yrs)" at bounding box center [622, 469] width 91 height 9
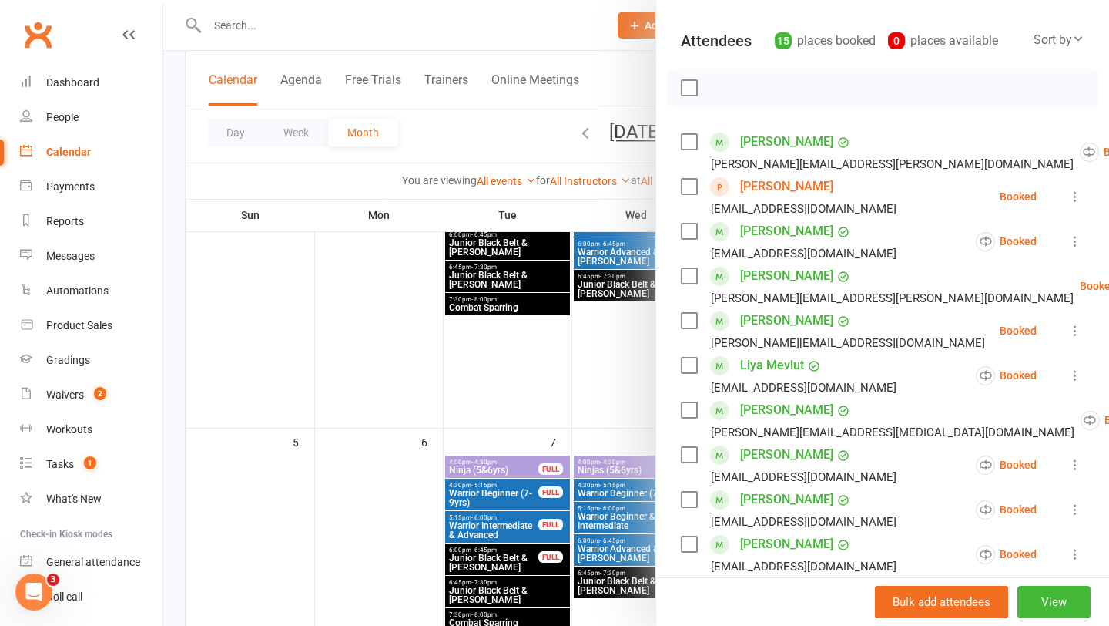
scroll to position [146, 0]
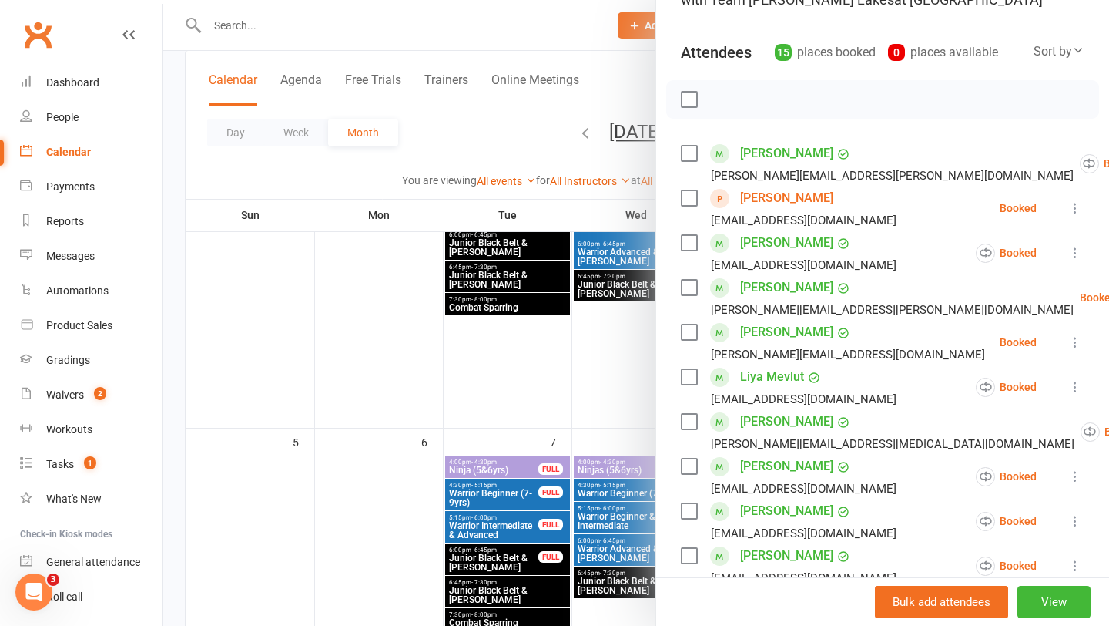
click at [565, 468] on div at bounding box center [636, 313] width 946 height 626
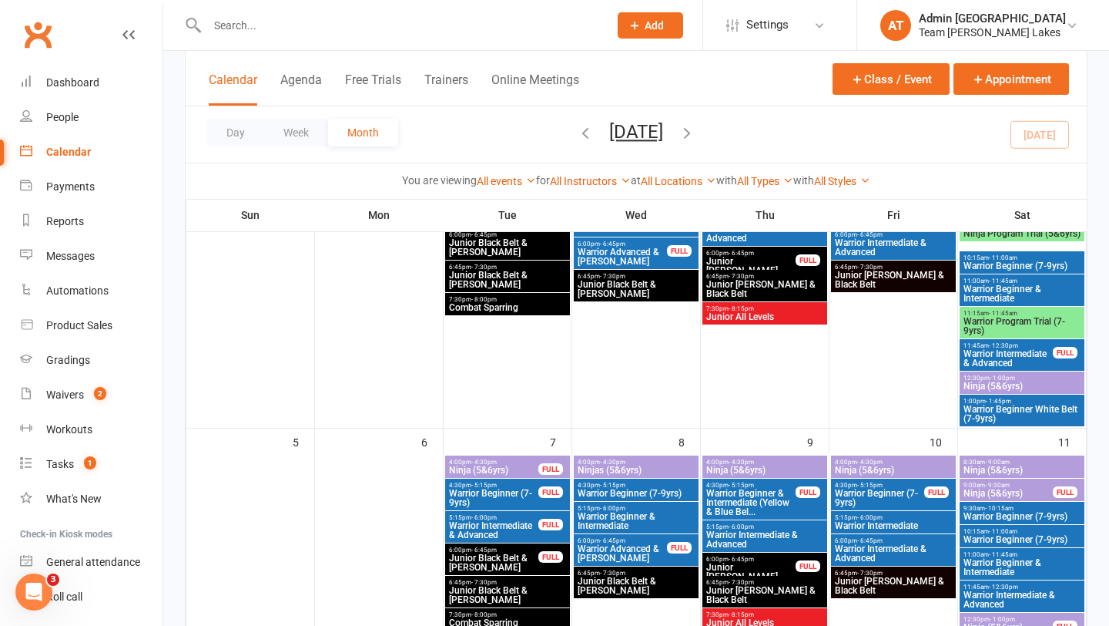
click at [855, 485] on span "4:30pm - 5:15pm" at bounding box center [879, 485] width 91 height 7
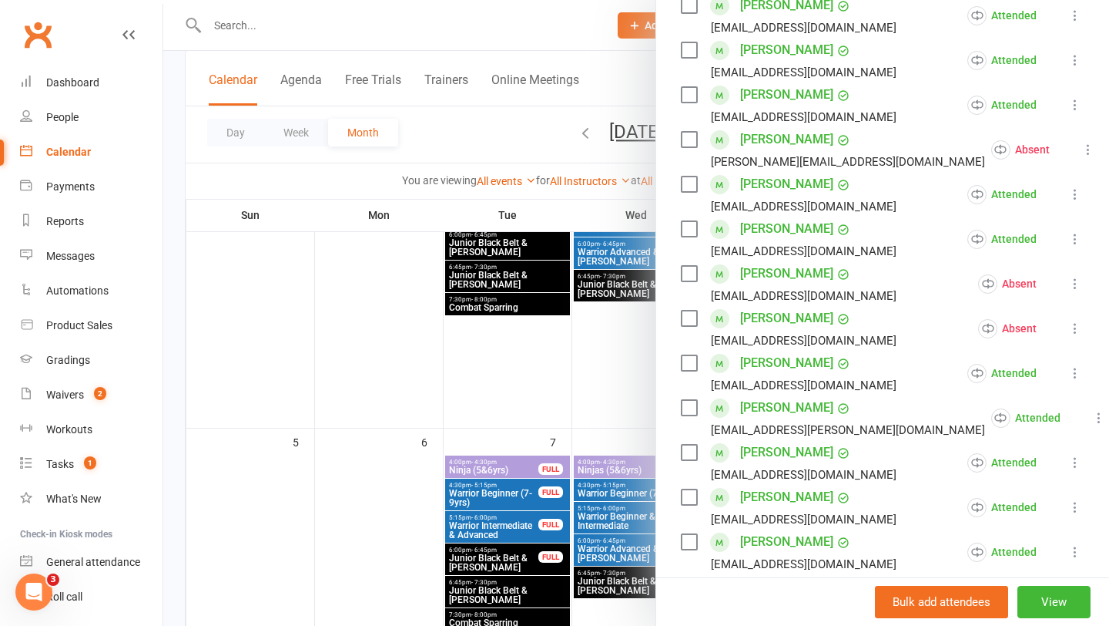
scroll to position [340, 0]
click at [297, 31] on div at bounding box center [636, 313] width 946 height 626
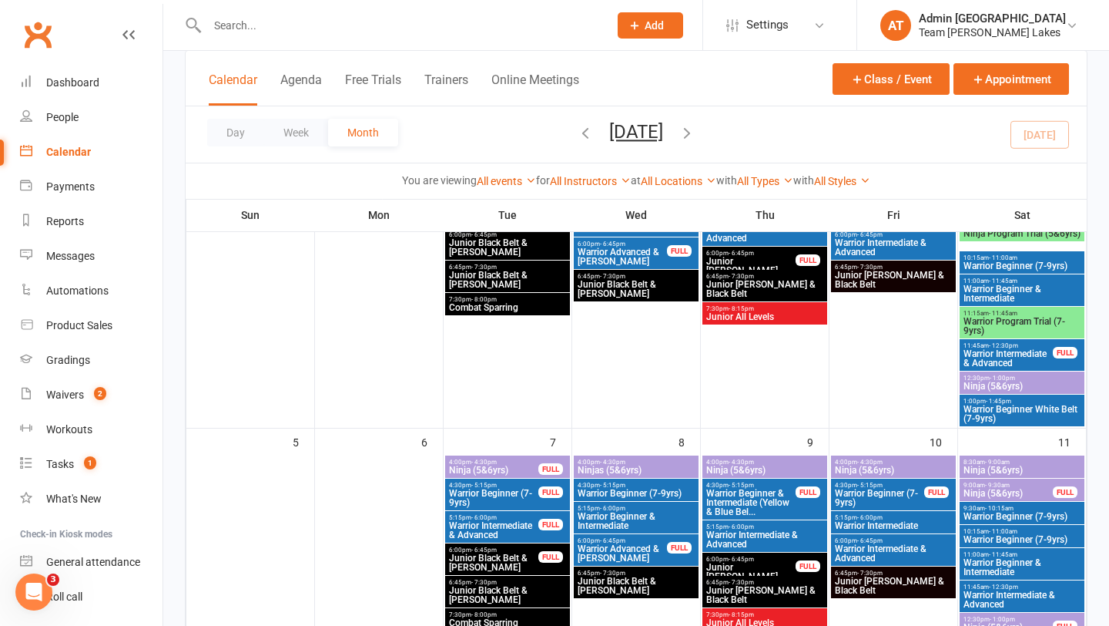
click at [239, 29] on input "text" at bounding box center [400, 26] width 395 height 22
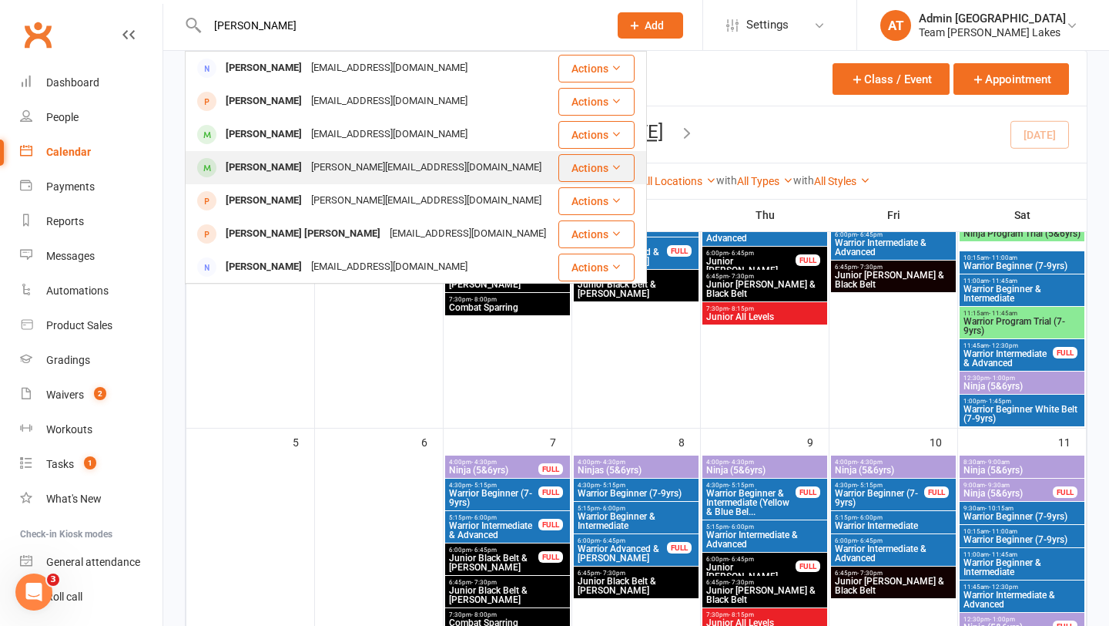
type input "[PERSON_NAME]"
click at [262, 170] on div "[PERSON_NAME]" at bounding box center [264, 167] width 86 height 22
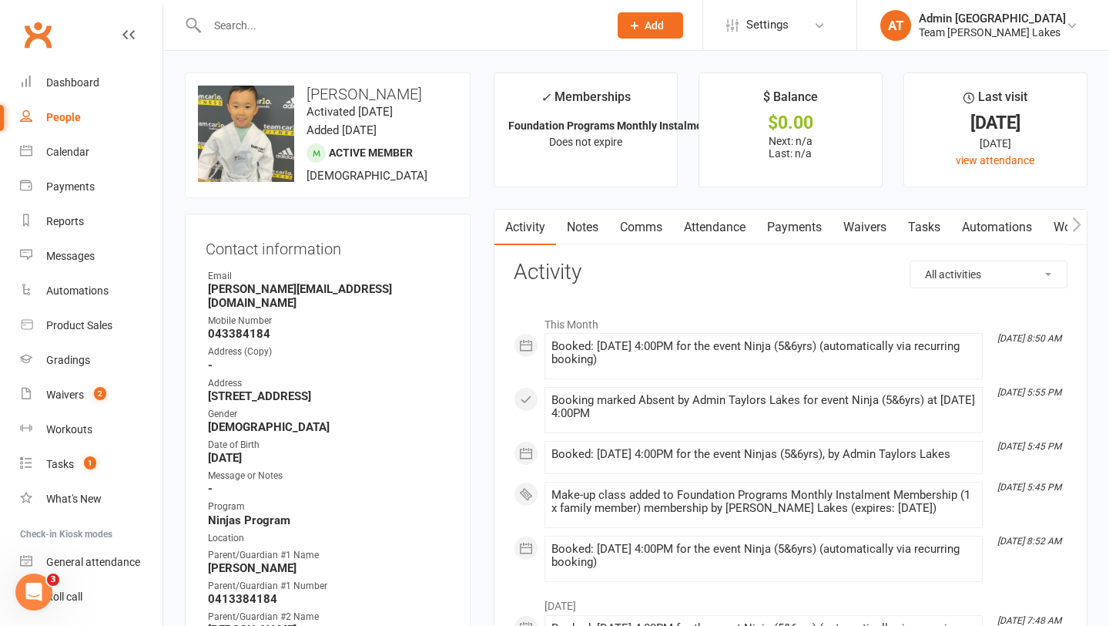
click at [699, 230] on link "Attendance" at bounding box center [714, 227] width 83 height 35
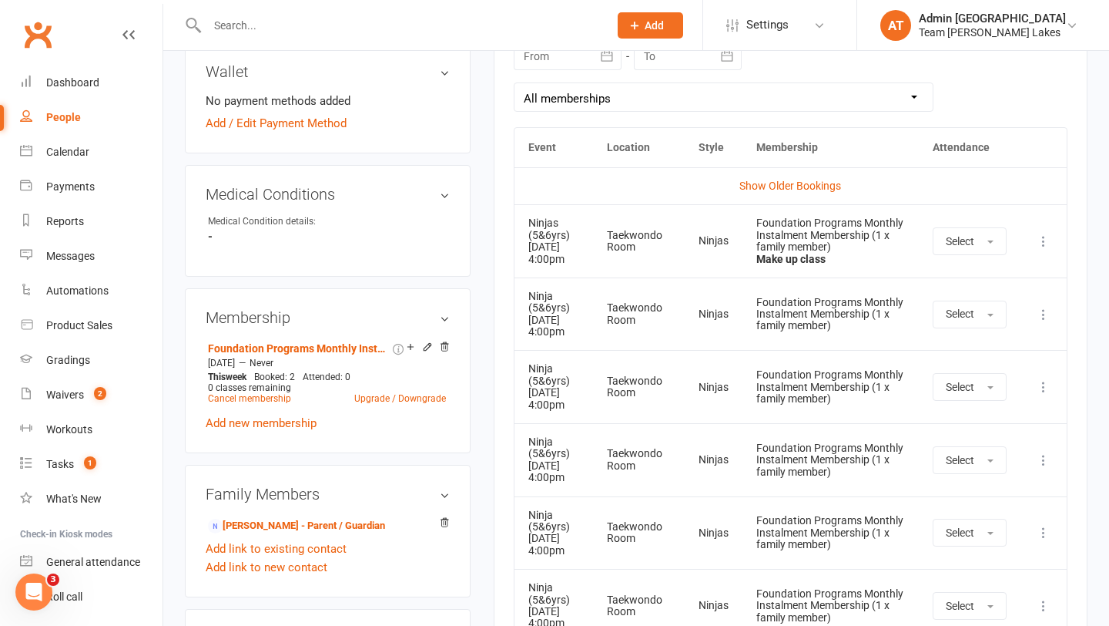
scroll to position [820, 0]
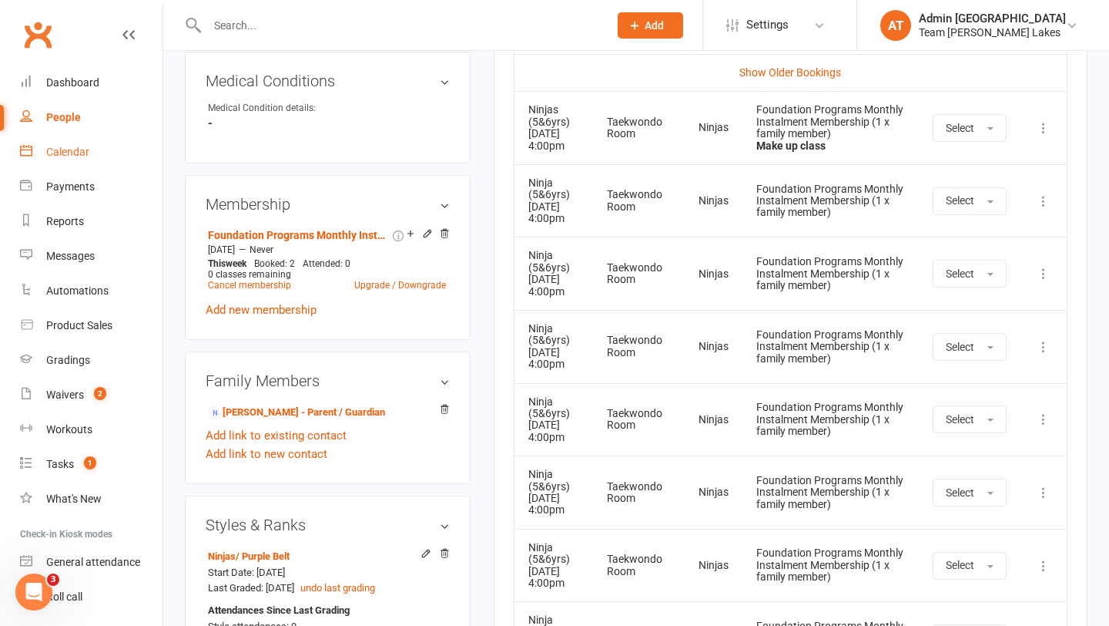
click at [86, 150] on div "Calendar" at bounding box center [67, 152] width 43 height 12
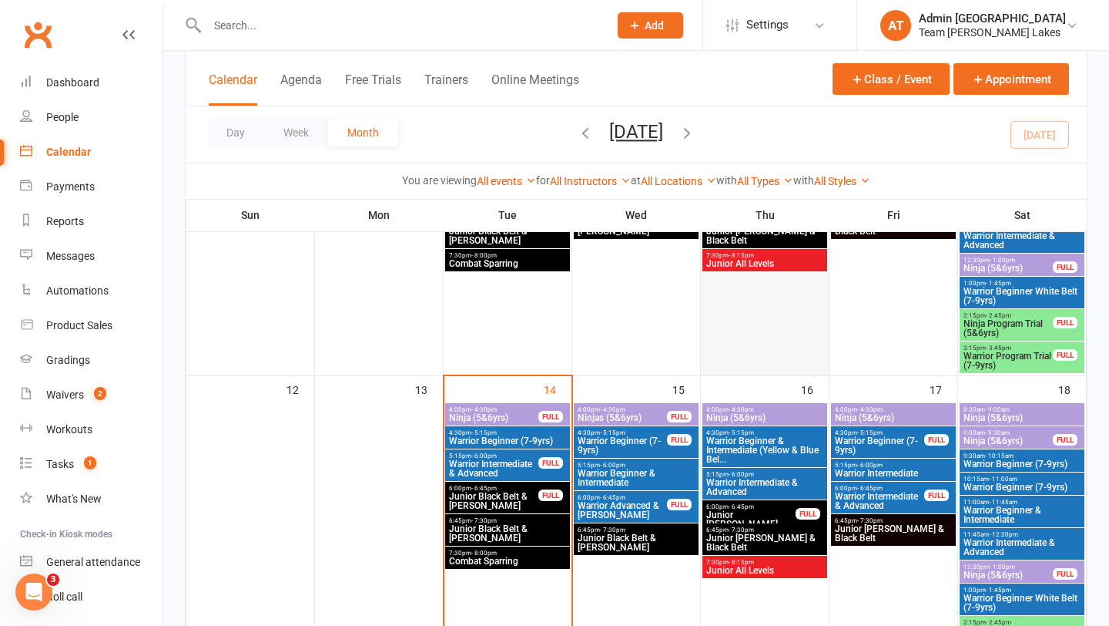
scroll to position [595, 0]
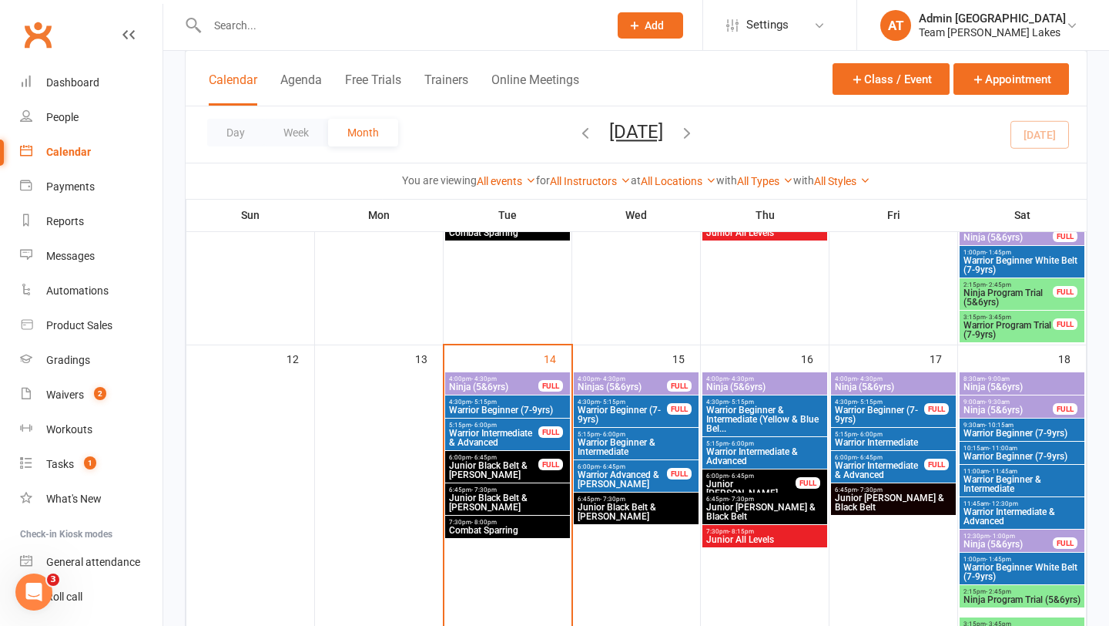
click at [904, 388] on span "Ninja (5&6yrs)" at bounding box center [893, 386] width 119 height 9
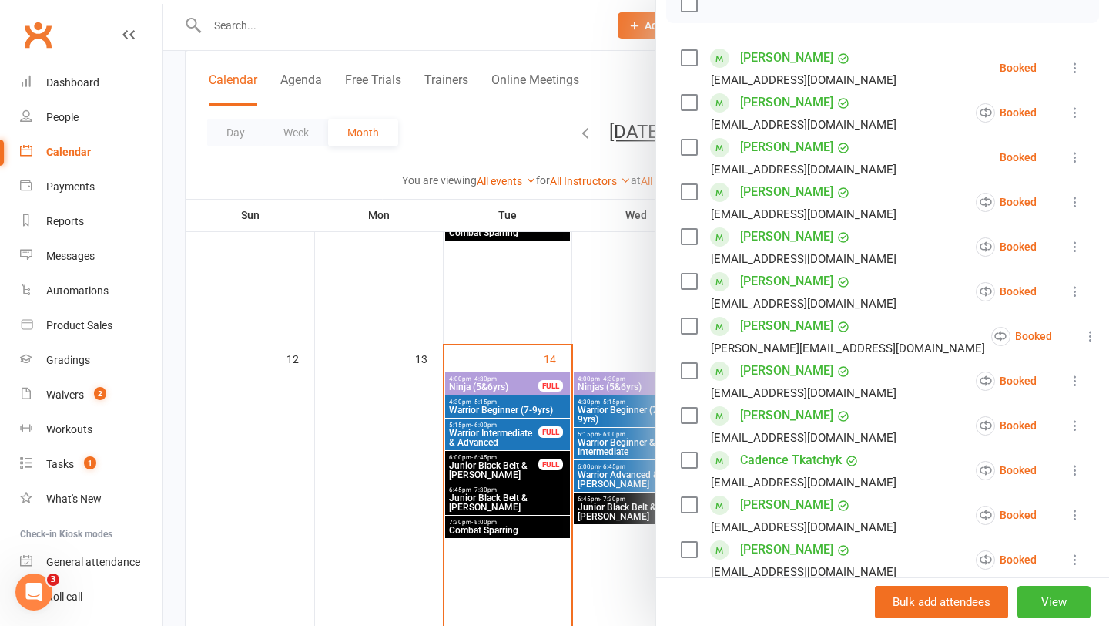
scroll to position [250, 0]
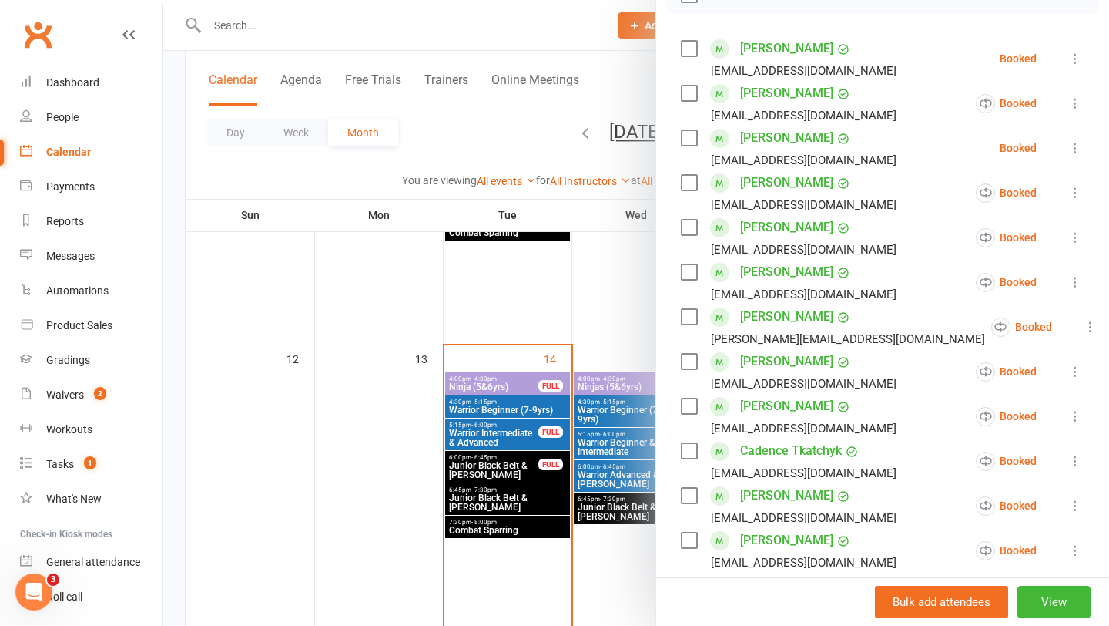
click at [604, 398] on div at bounding box center [636, 313] width 946 height 626
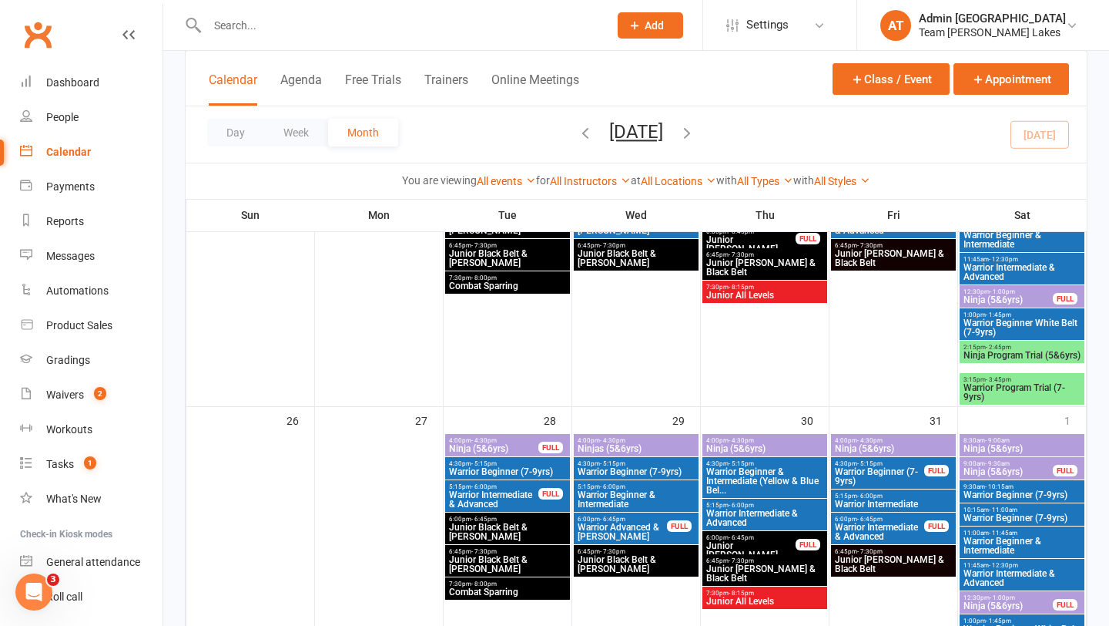
scroll to position [1178, 0]
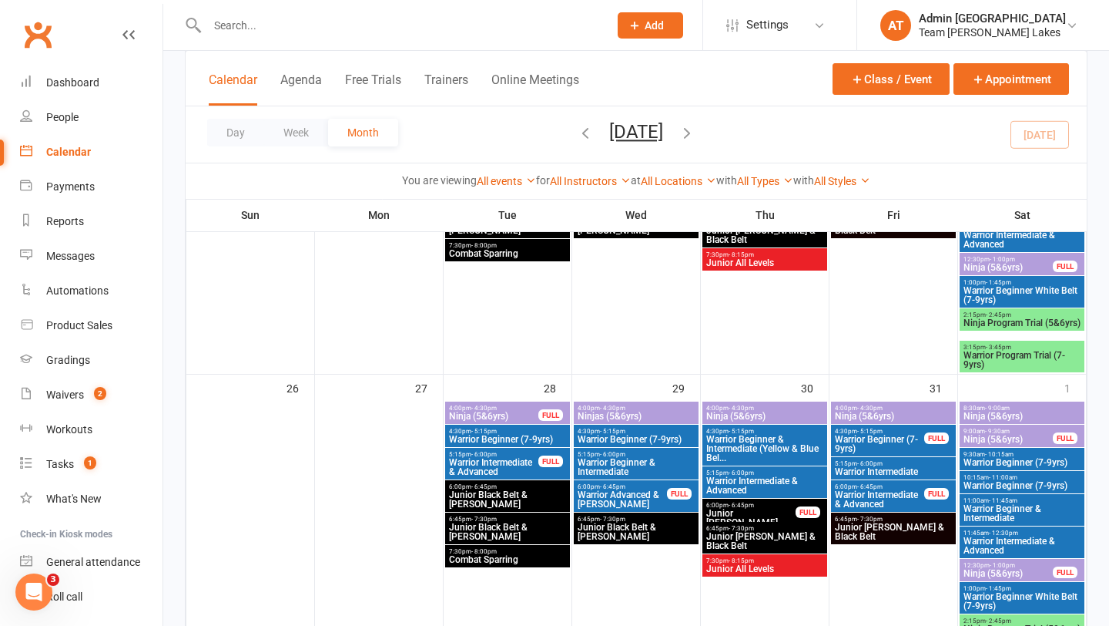
click at [621, 436] on span "Warrior Beginner (7-9yrs)" at bounding box center [636, 439] width 119 height 9
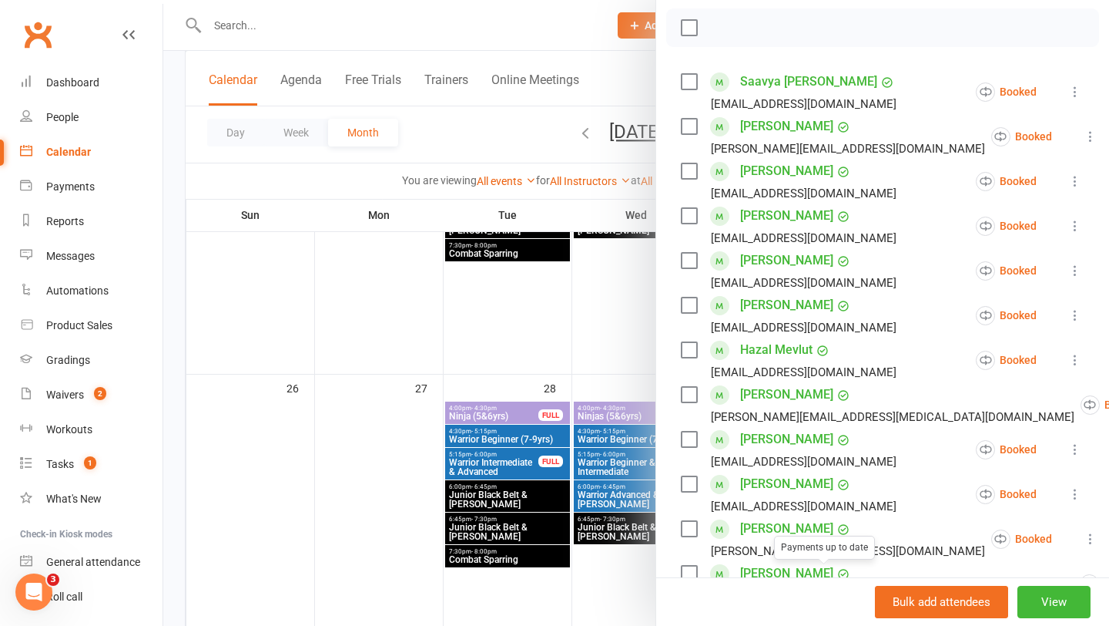
scroll to position [160, 0]
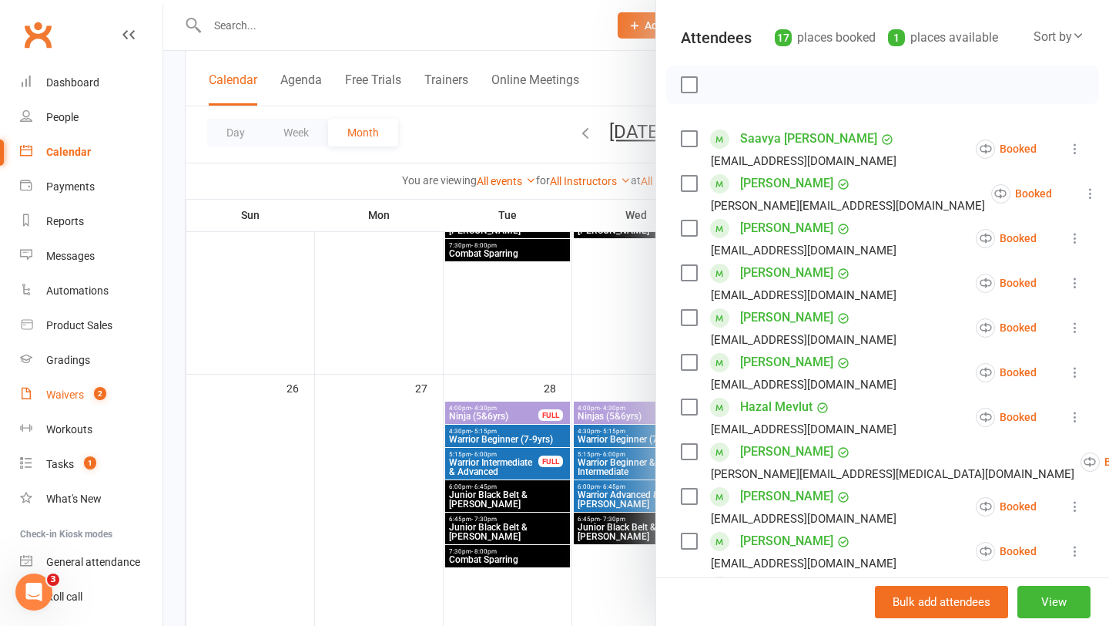
click at [76, 394] on div "Waivers" at bounding box center [65, 394] width 38 height 12
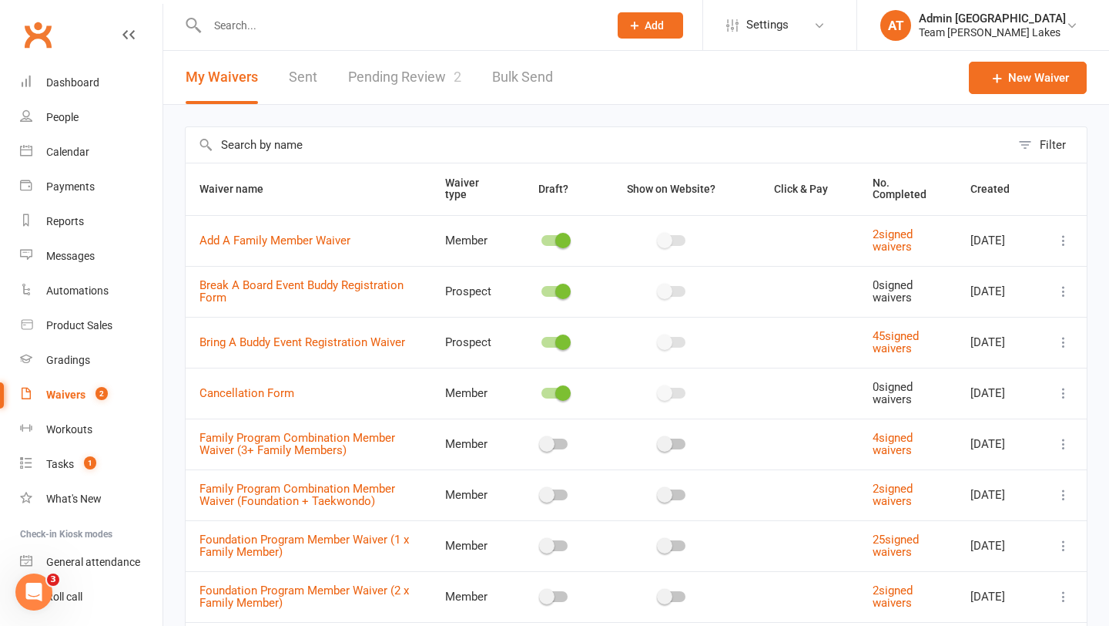
click at [424, 79] on link "Pending Review 2" at bounding box center [404, 77] width 113 height 53
